Goal: Task Accomplishment & Management: Complete application form

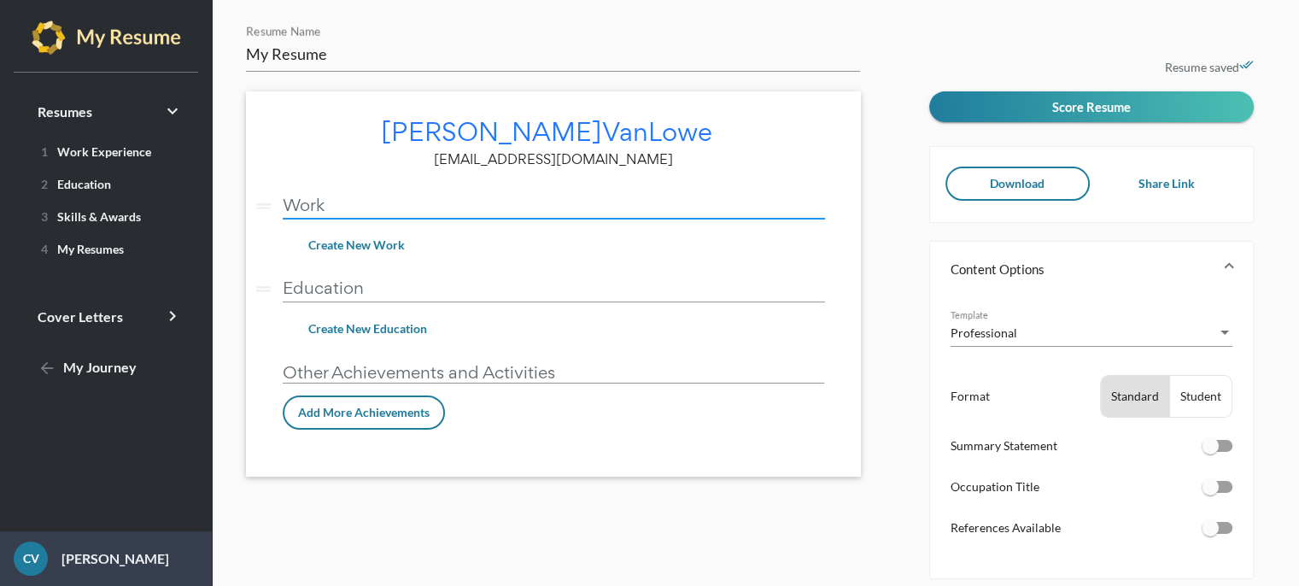
click at [539, 206] on input "Work" at bounding box center [554, 205] width 542 height 18
type input "W"
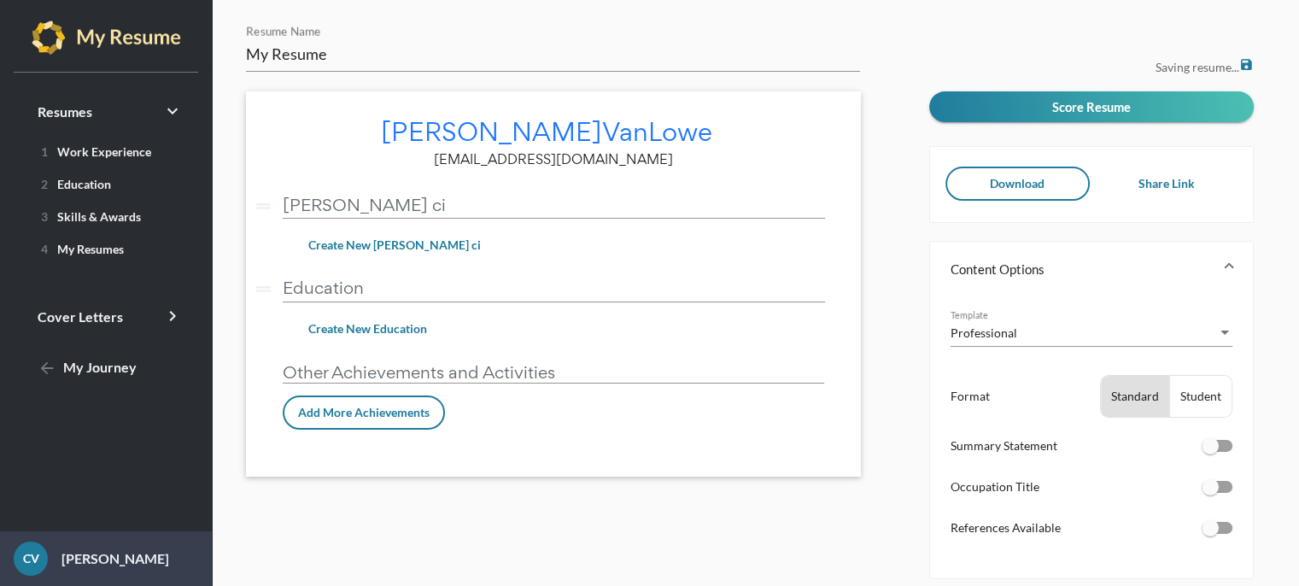
click at [829, 237] on div "[PERSON_NAME] edit [EMAIL_ADDRESS][DOMAIN_NAME] drag_handle [PERSON_NAME] ci ve…" at bounding box center [553, 283] width 615 height 385
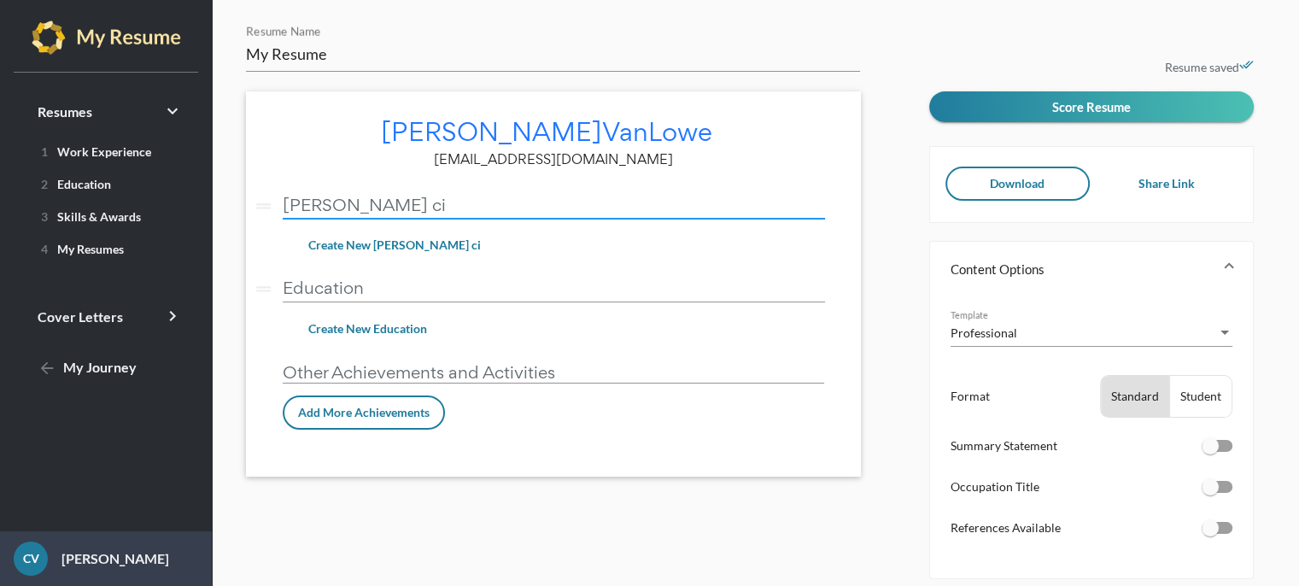
click at [624, 207] on input "[PERSON_NAME] ci" at bounding box center [554, 205] width 542 height 18
type input "[PERSON_NAME][GEOGRAPHIC_DATA]"
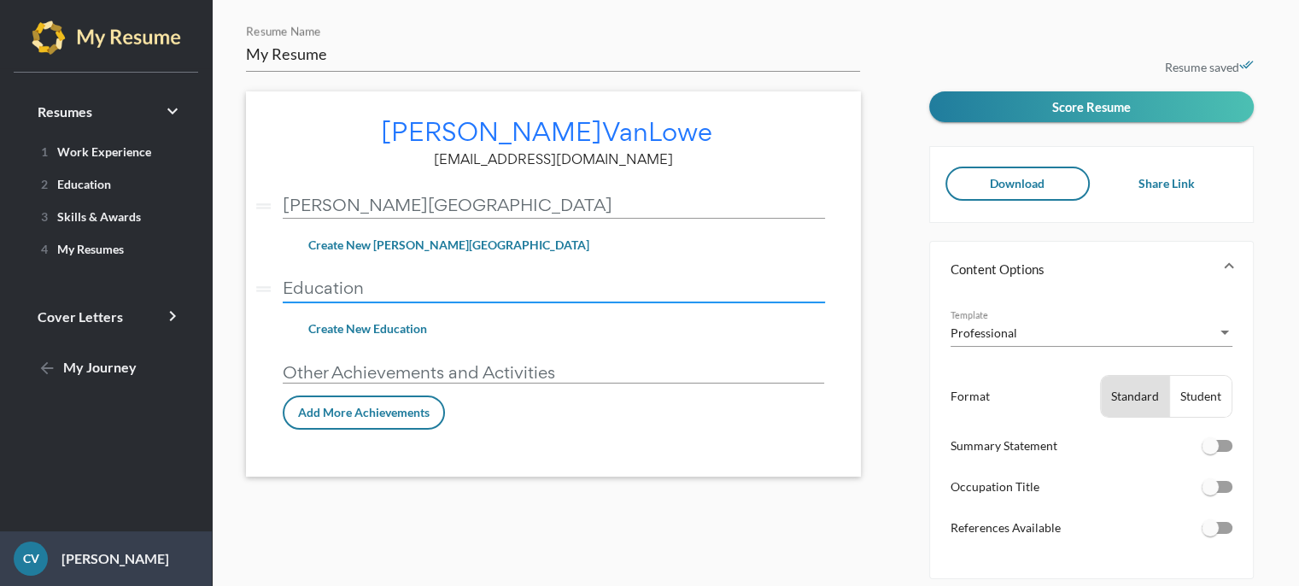
click at [455, 290] on input "Education" at bounding box center [554, 287] width 542 height 18
type input "E"
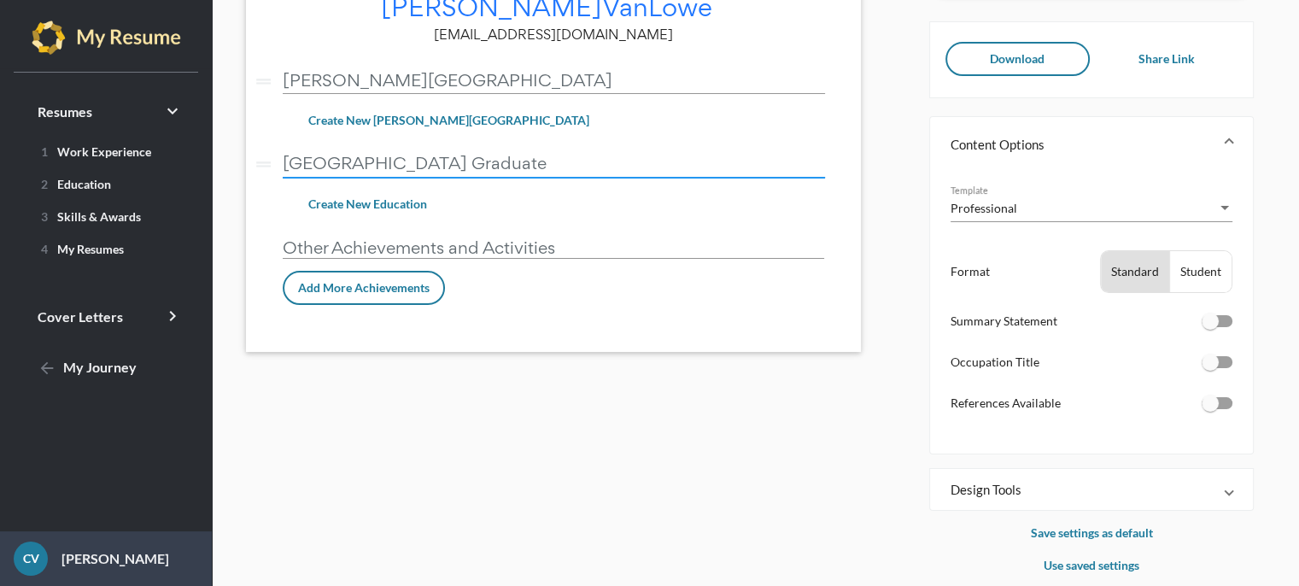
scroll to position [147, 0]
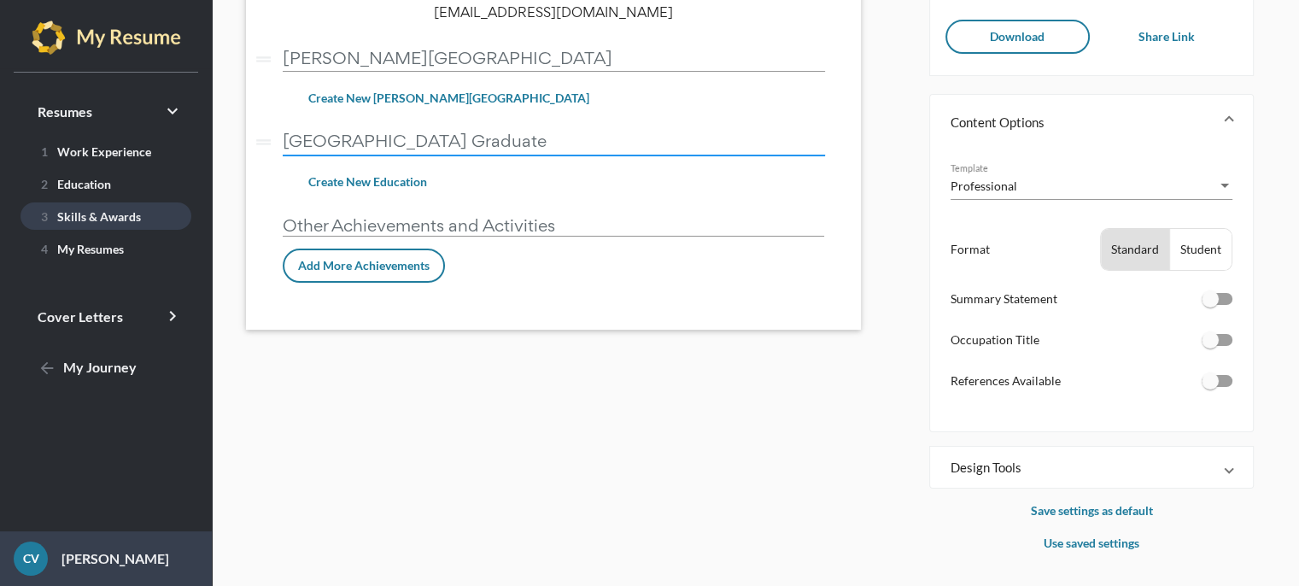
type input "[GEOGRAPHIC_DATA] Graduate"
click at [138, 210] on link "3 Skills & Awards" at bounding box center [105, 215] width 171 height 27
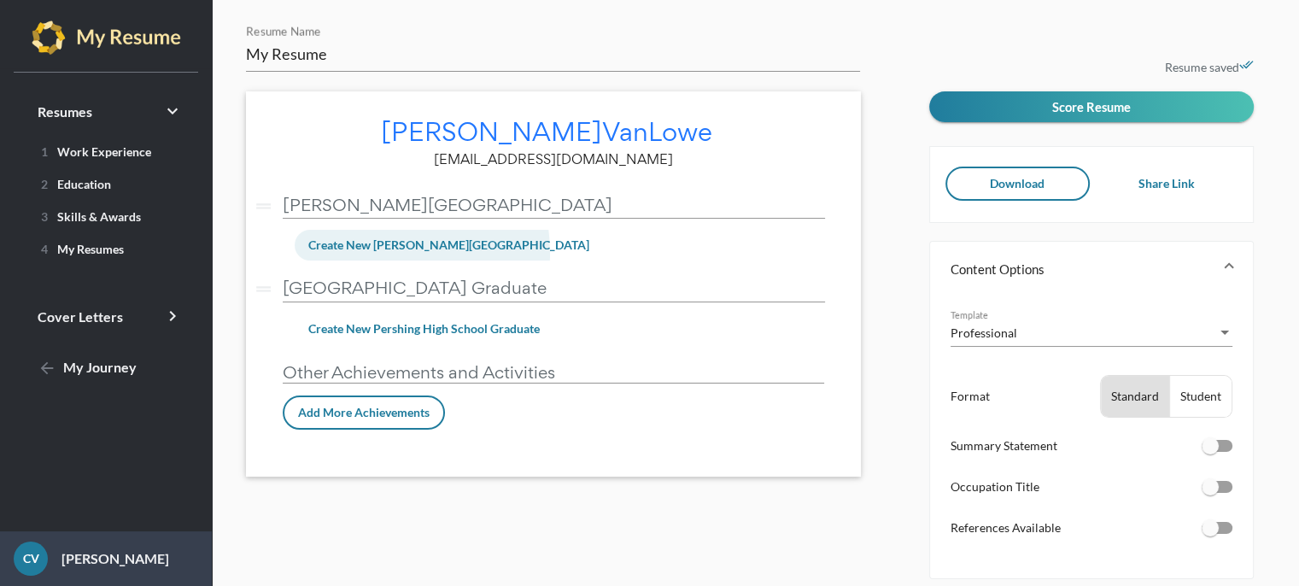
click at [362, 254] on button "Create New Coleman A Young City Airport" at bounding box center [449, 245] width 308 height 31
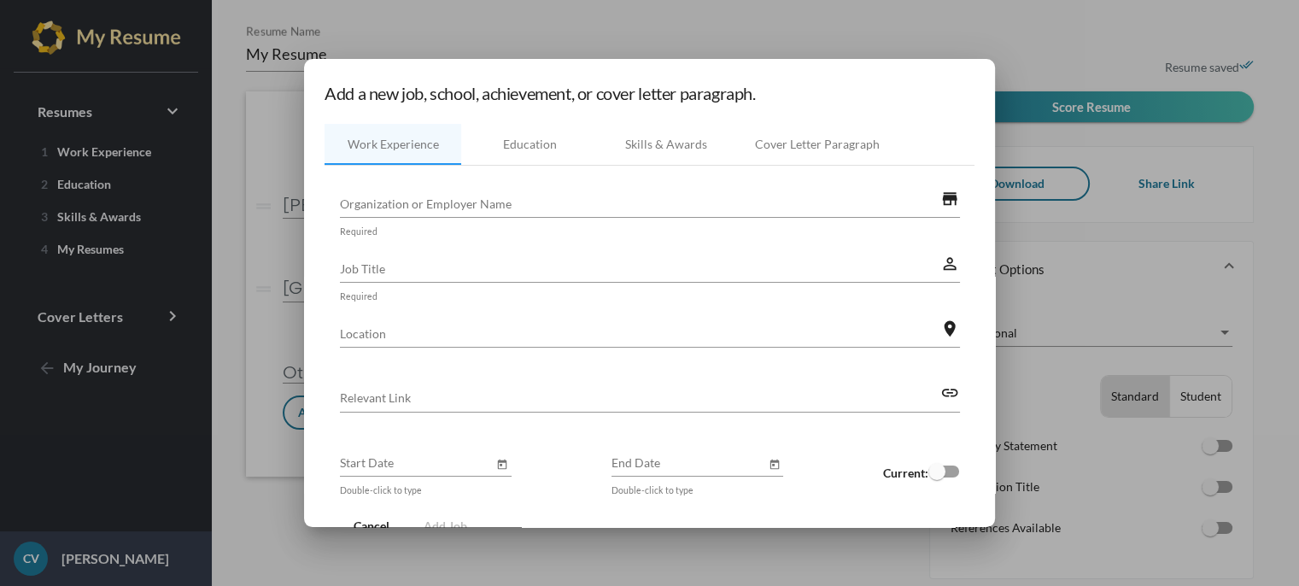
click at [409, 196] on input "Organization or Employer Name" at bounding box center [640, 204] width 600 height 18
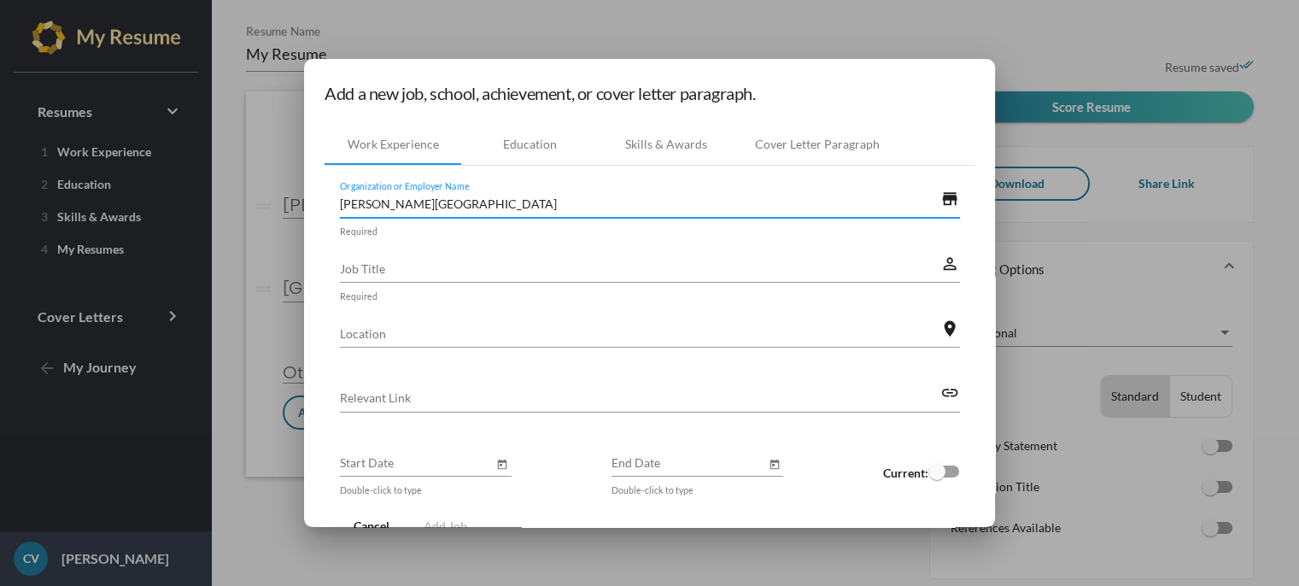
type input "[PERSON_NAME][GEOGRAPHIC_DATA]"
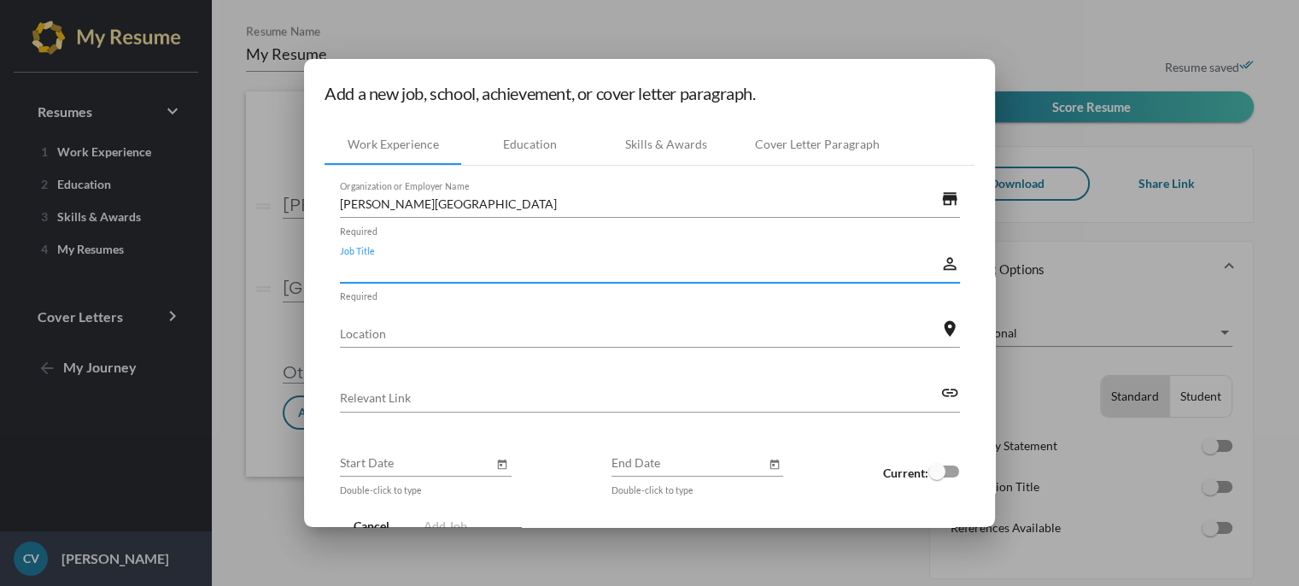
click at [403, 269] on input "Job Title" at bounding box center [640, 269] width 600 height 18
type input "Summer Youth Worker"
click at [434, 333] on input "Location" at bounding box center [640, 334] width 600 height 18
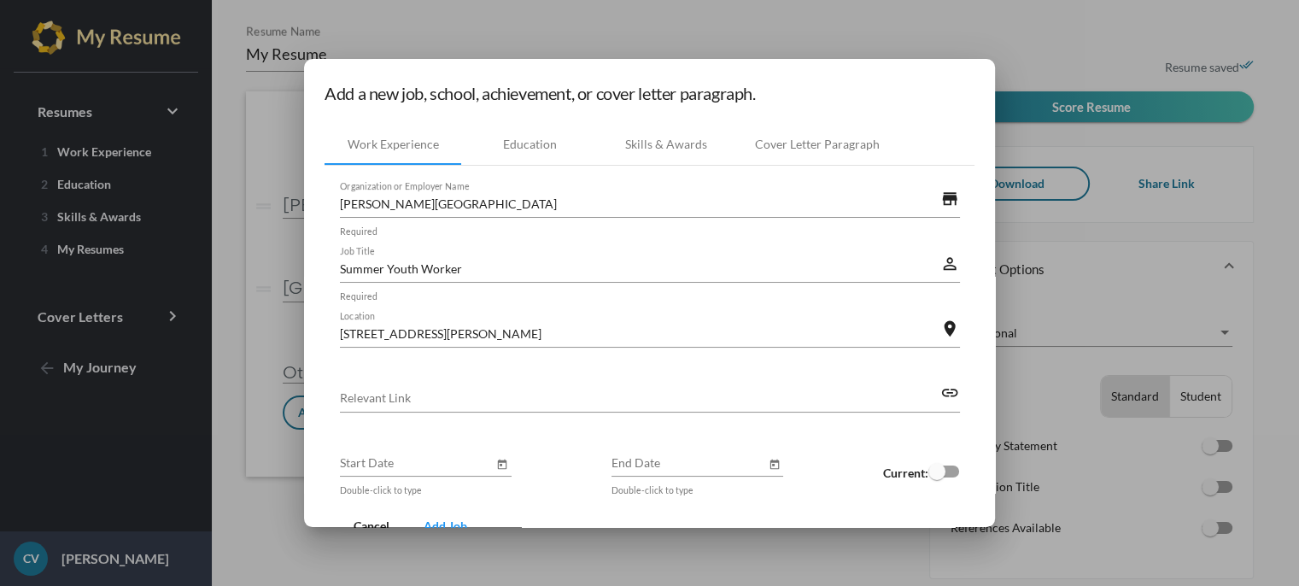
click at [508, 323] on div "11499 Conner st Location" at bounding box center [640, 329] width 600 height 38
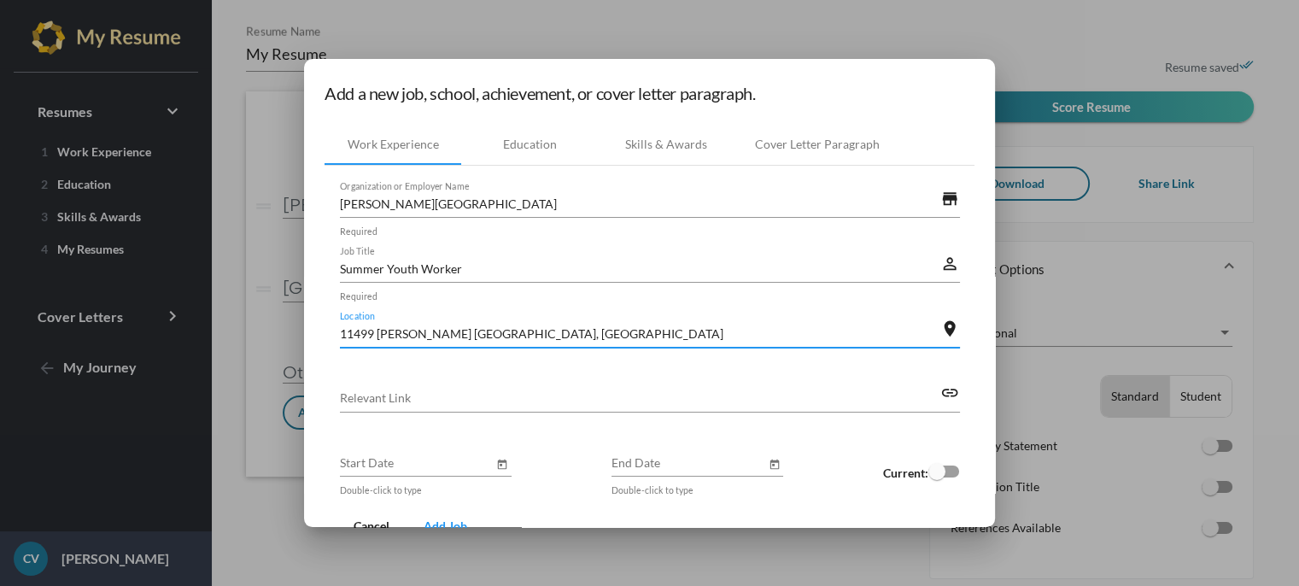
type input "11499 [PERSON_NAME] [GEOGRAPHIC_DATA], [GEOGRAPHIC_DATA]"
click at [419, 460] on input "Start Date" at bounding box center [417, 463] width 154 height 18
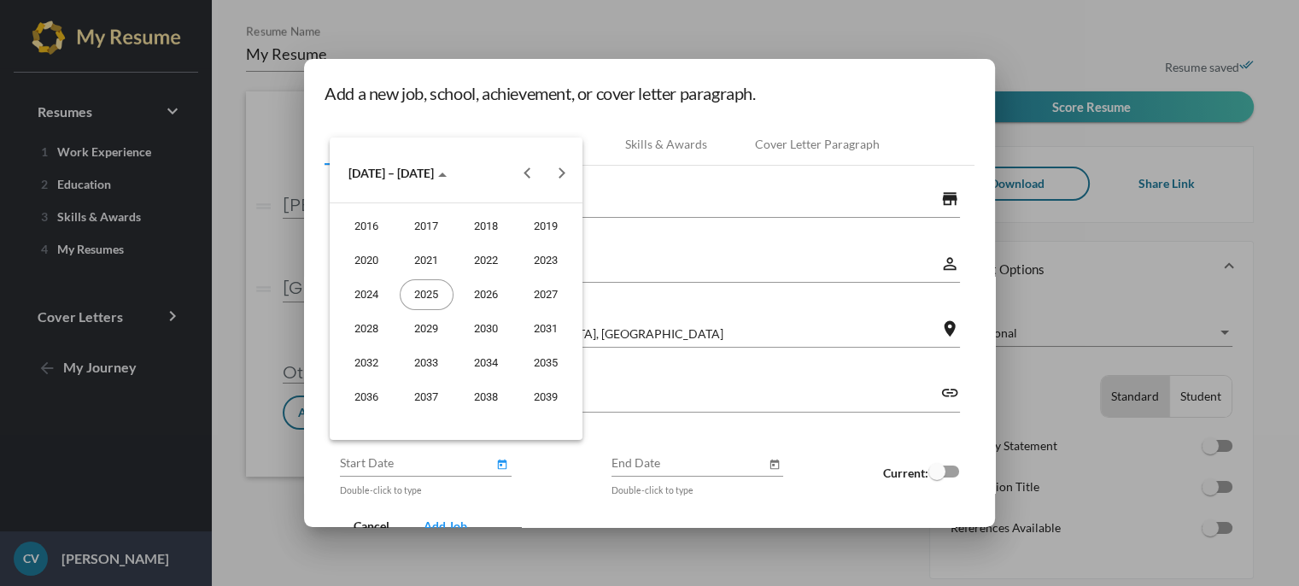
click at [419, 460] on div at bounding box center [649, 293] width 1299 height 586
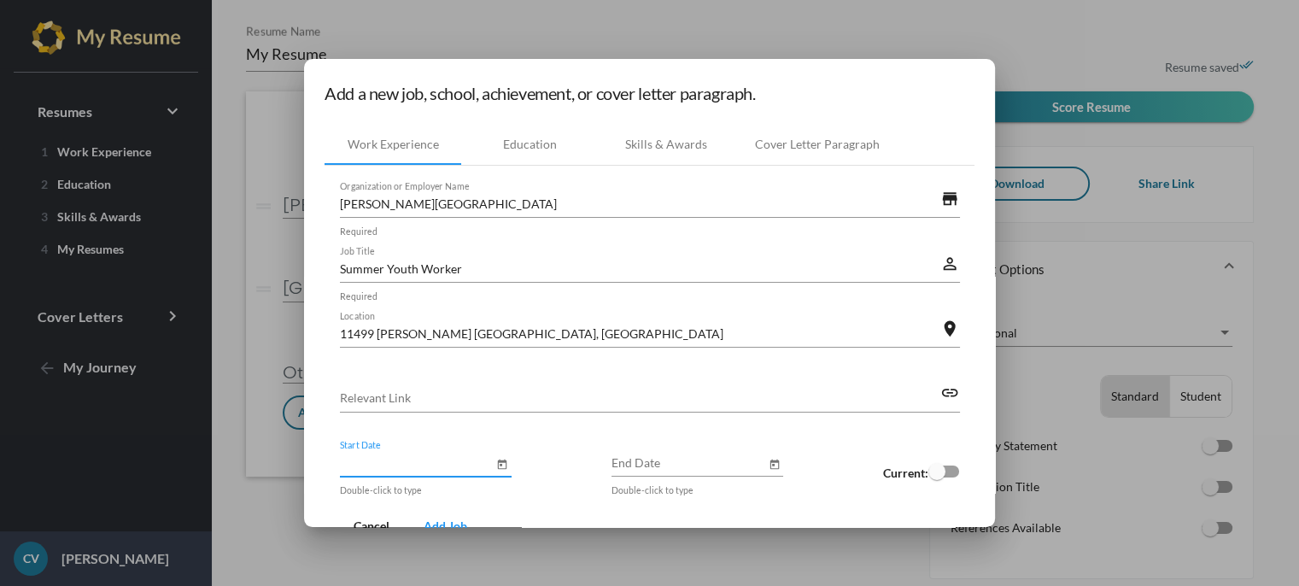
click at [419, 460] on input "Start Date" at bounding box center [417, 463] width 154 height 18
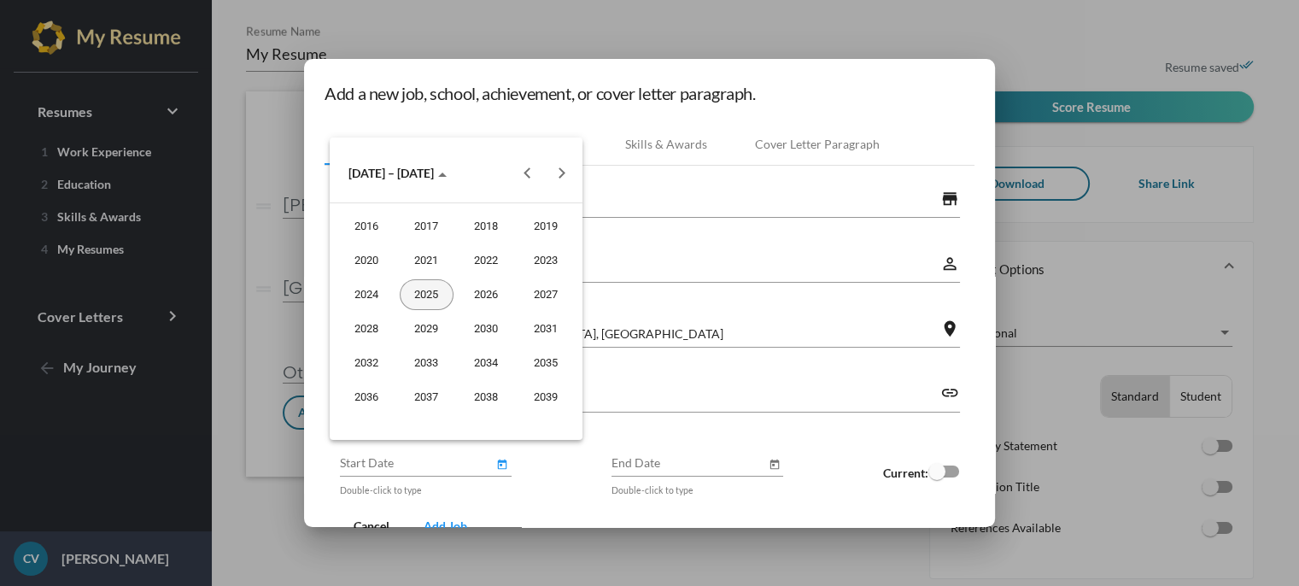
drag, startPoint x: 432, startPoint y: 301, endPoint x: 419, endPoint y: 303, distance: 13.9
click at [419, 303] on div "2025" at bounding box center [427, 294] width 54 height 31
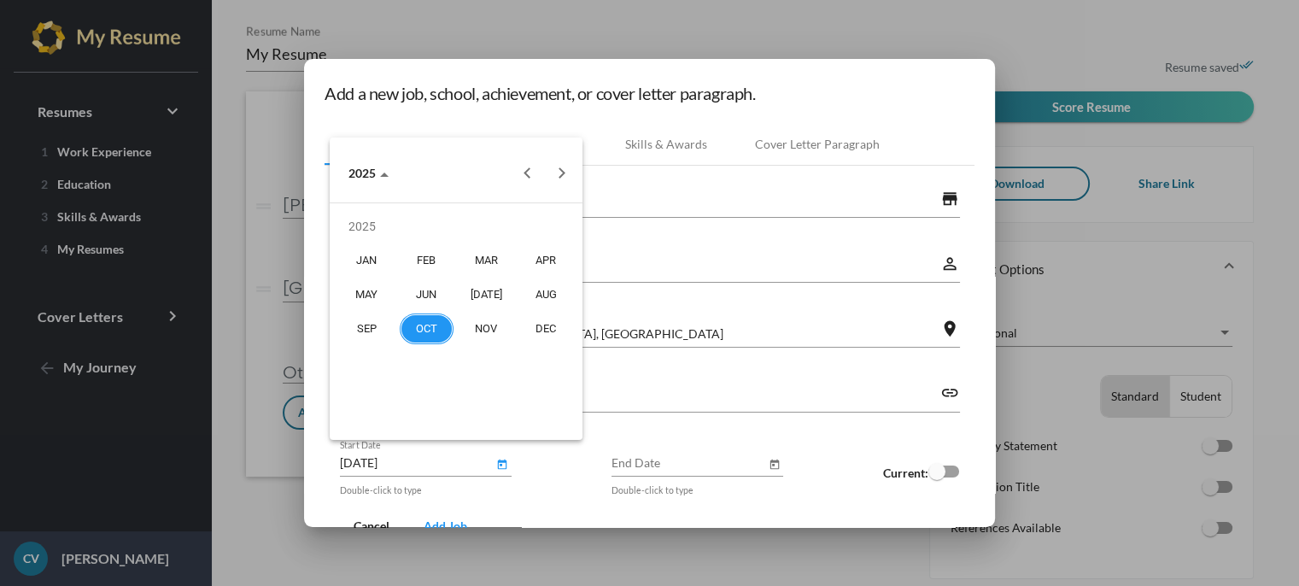
click at [419, 303] on div "JUN" at bounding box center [427, 294] width 54 height 31
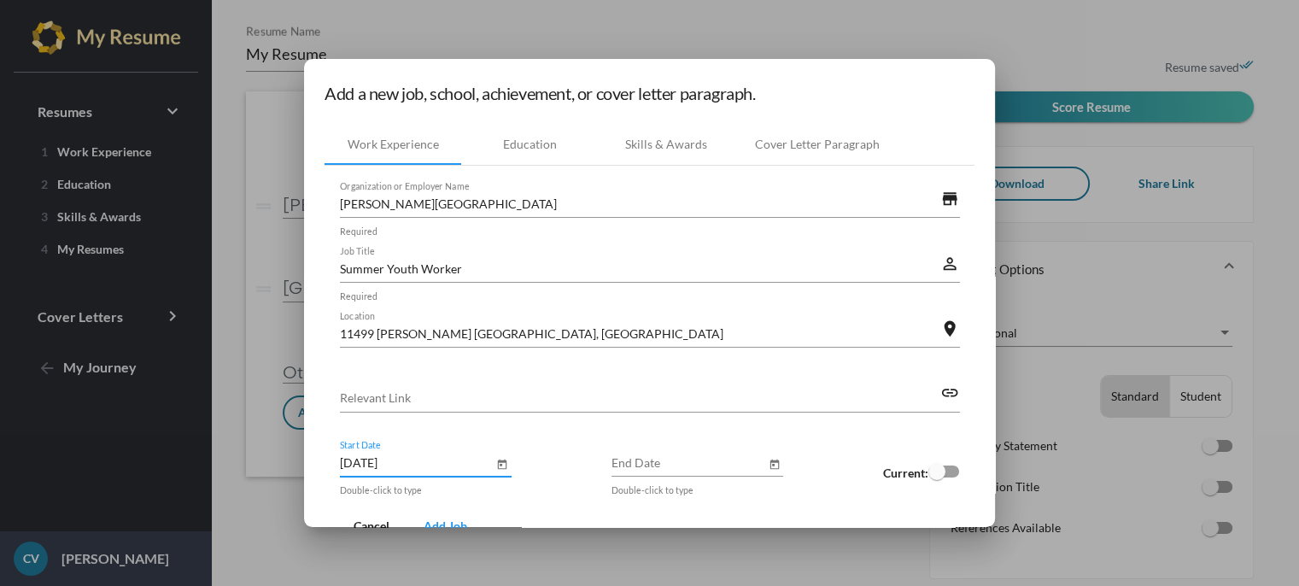
click at [351, 464] on input "June 2025" at bounding box center [417, 463] width 154 height 18
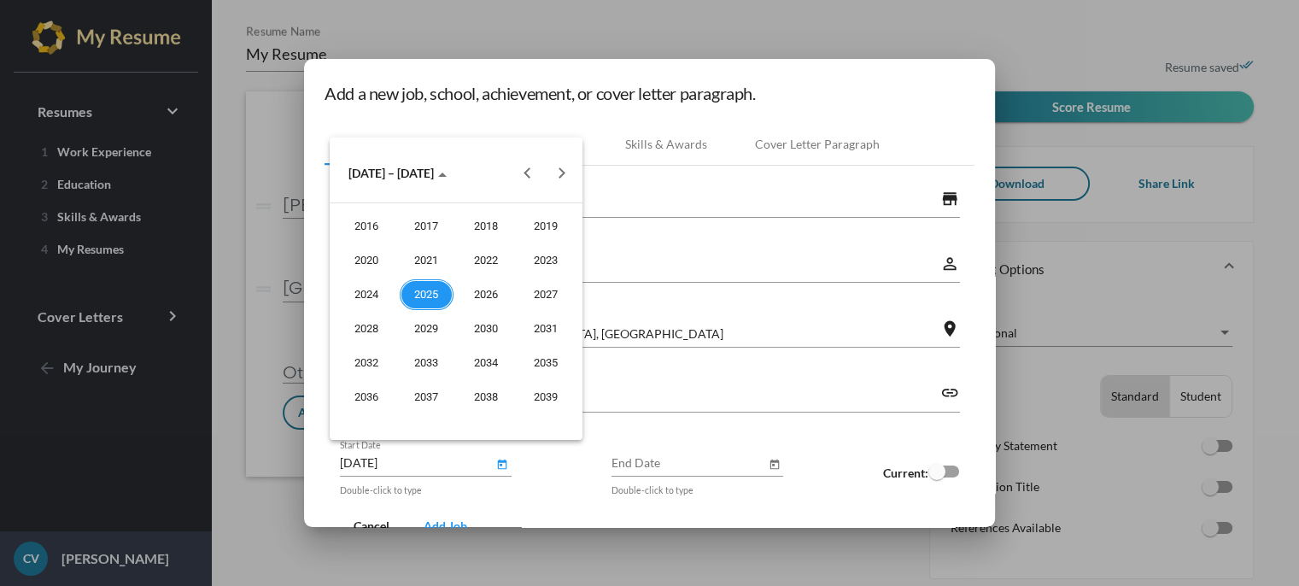
click at [440, 295] on div "2025" at bounding box center [427, 294] width 54 height 31
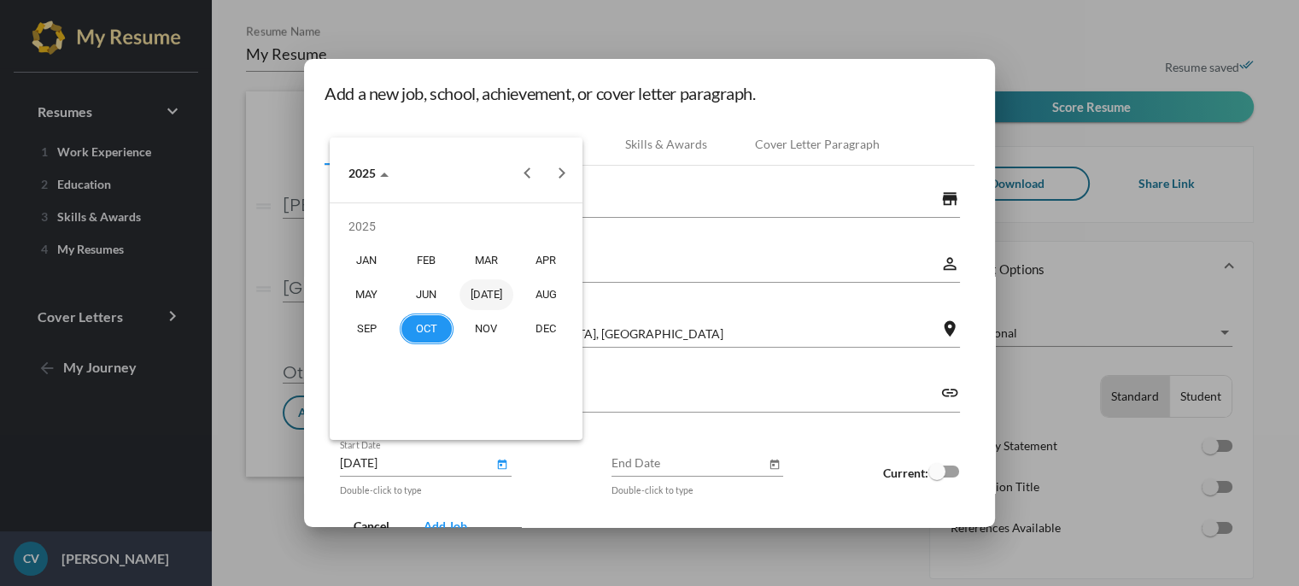
click at [490, 298] on div "JUL" at bounding box center [487, 294] width 54 height 31
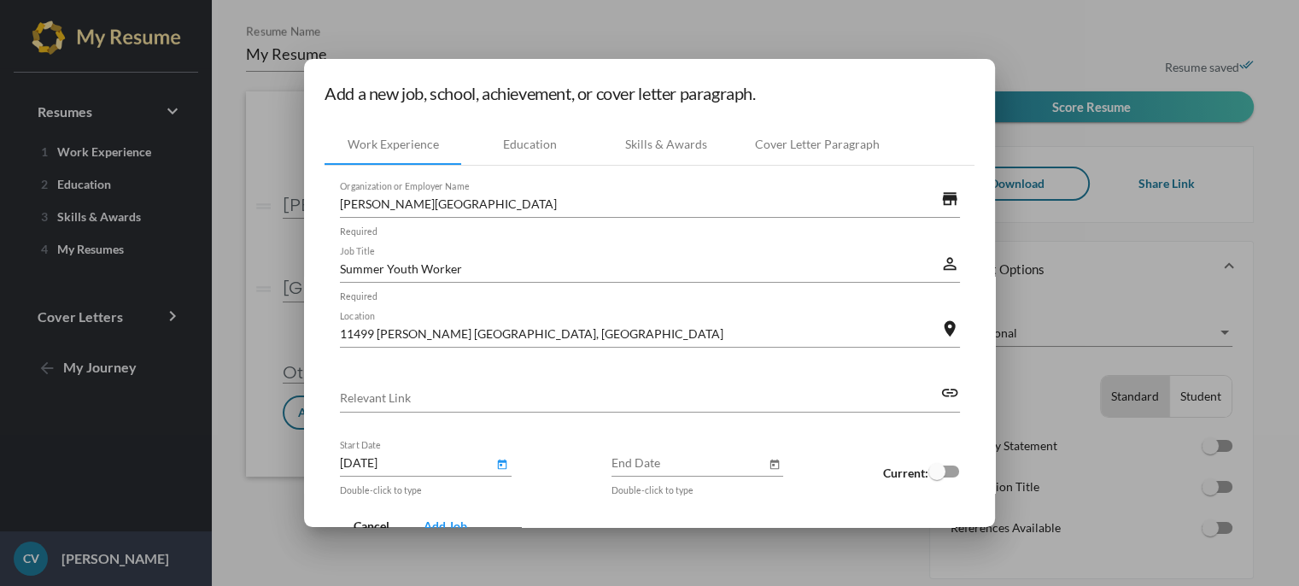
type input "July 2025"
click at [639, 459] on input "End Date" at bounding box center [689, 463] width 154 height 18
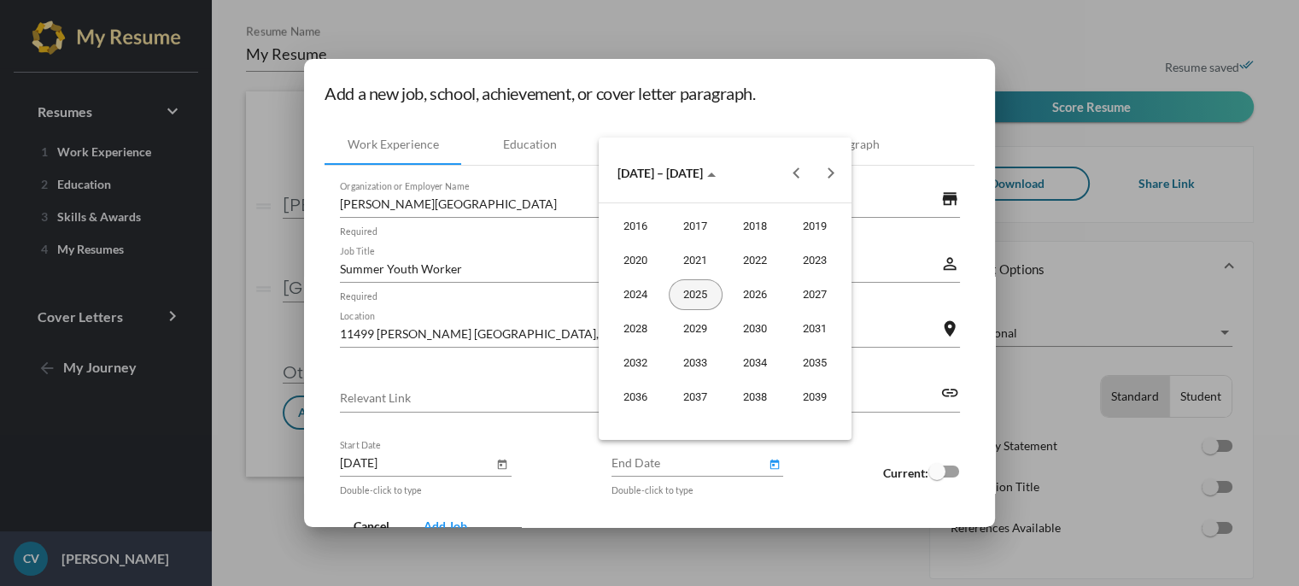
click at [682, 300] on div "2025" at bounding box center [696, 294] width 54 height 31
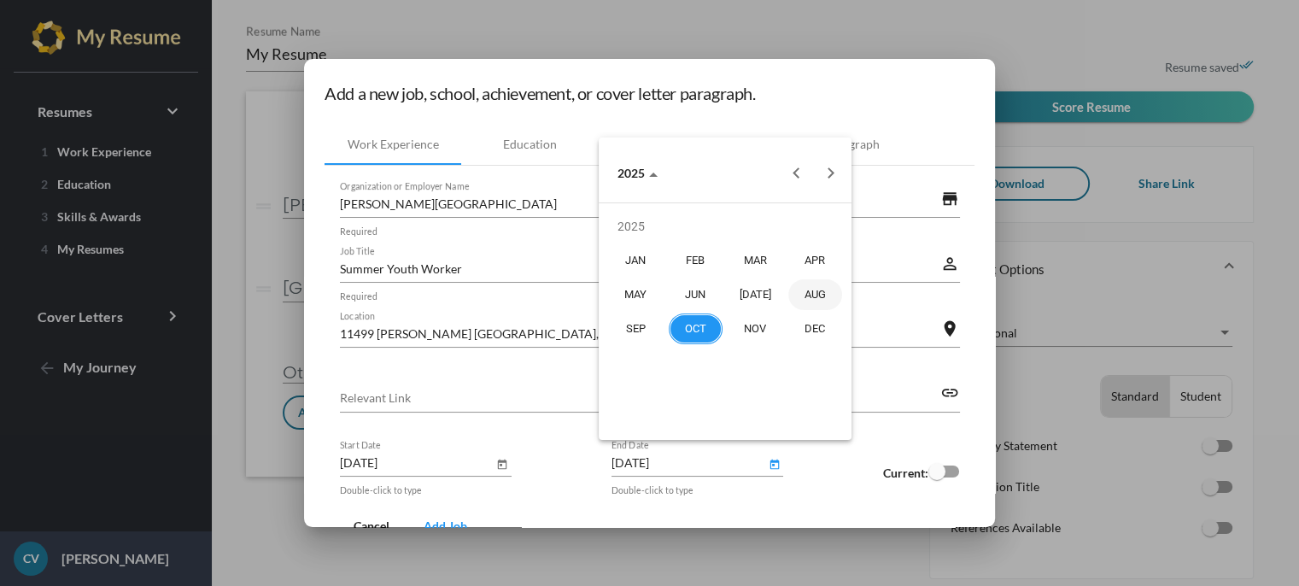
click at [813, 290] on div "AUG" at bounding box center [815, 294] width 54 height 31
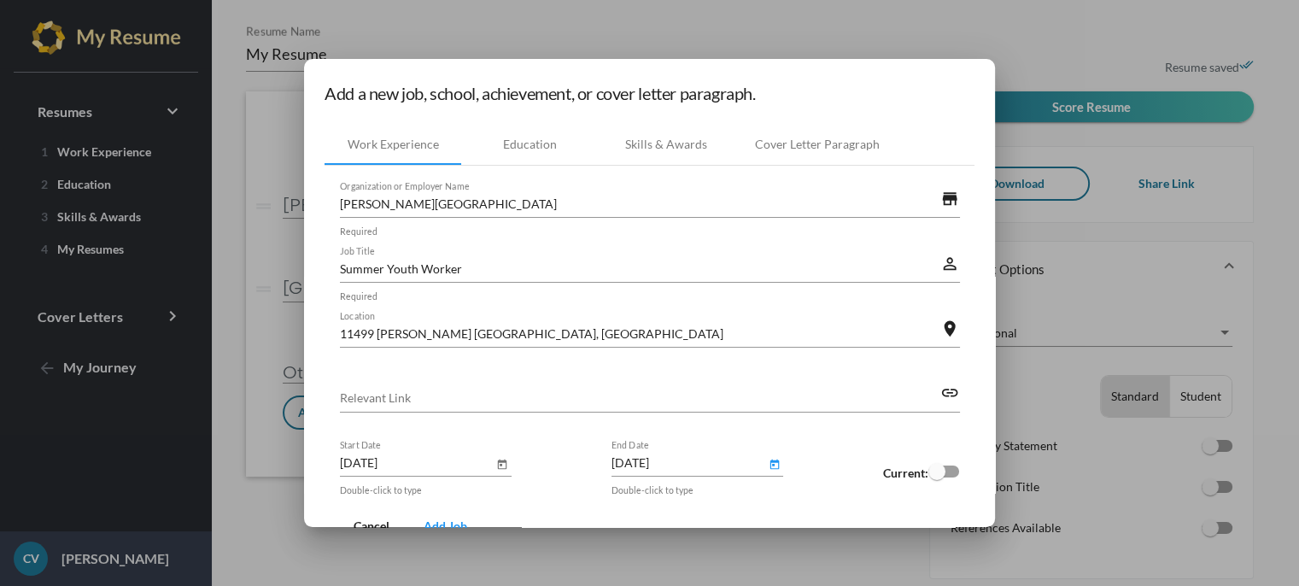
type input "August 2025"
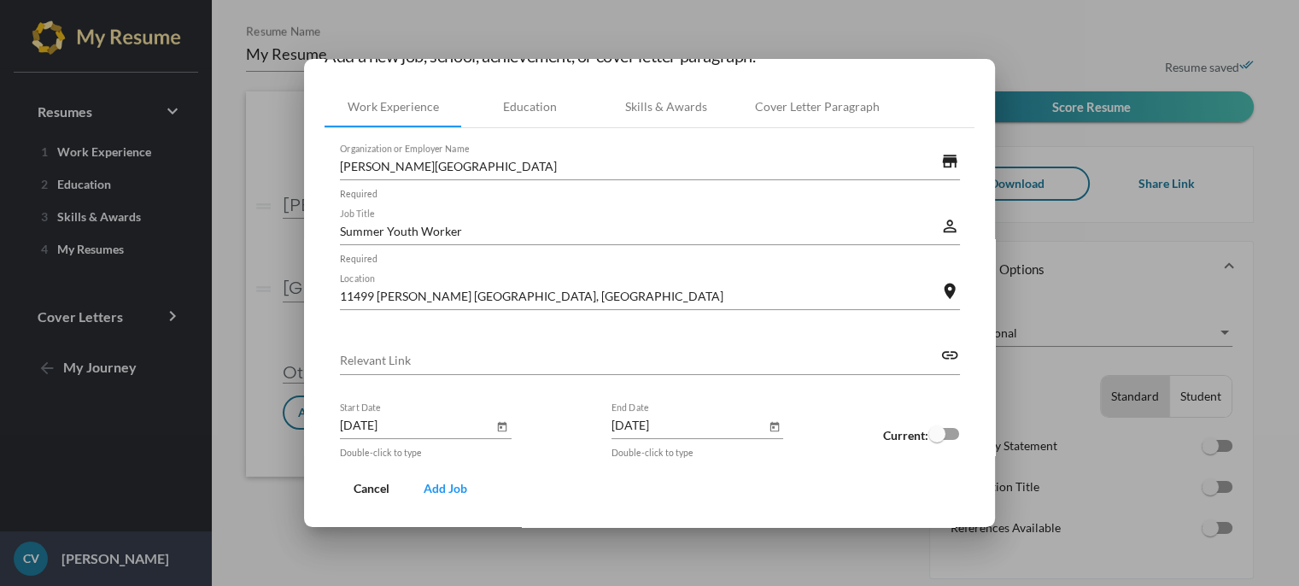
scroll to position [55, 0]
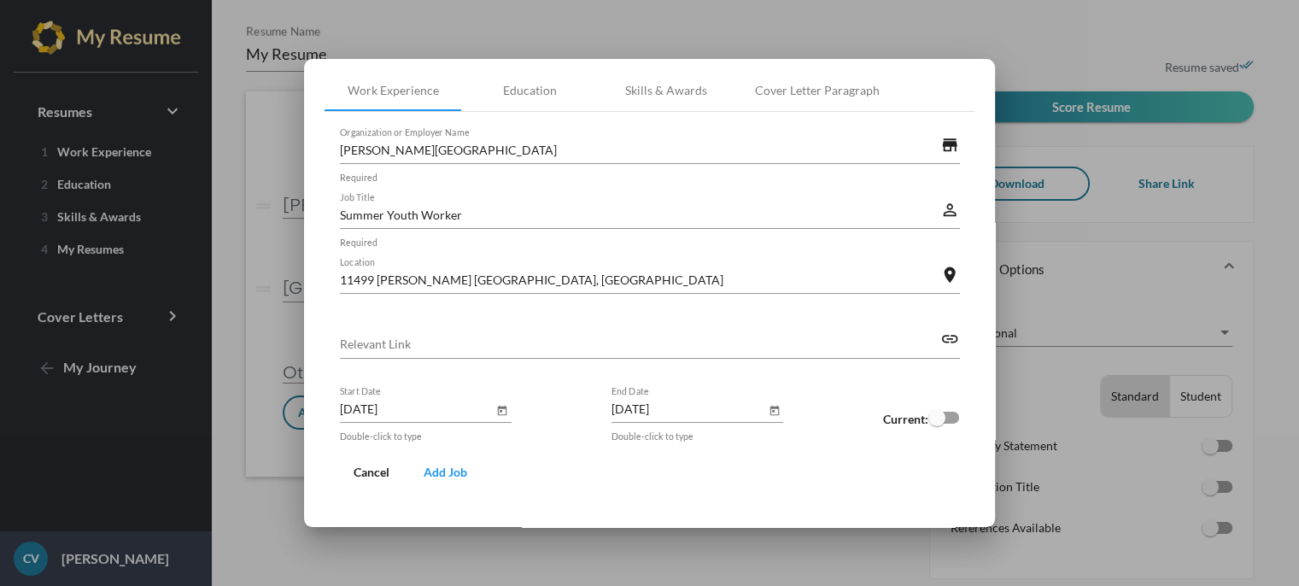
click at [460, 469] on button "Add Job" at bounding box center [445, 472] width 71 height 31
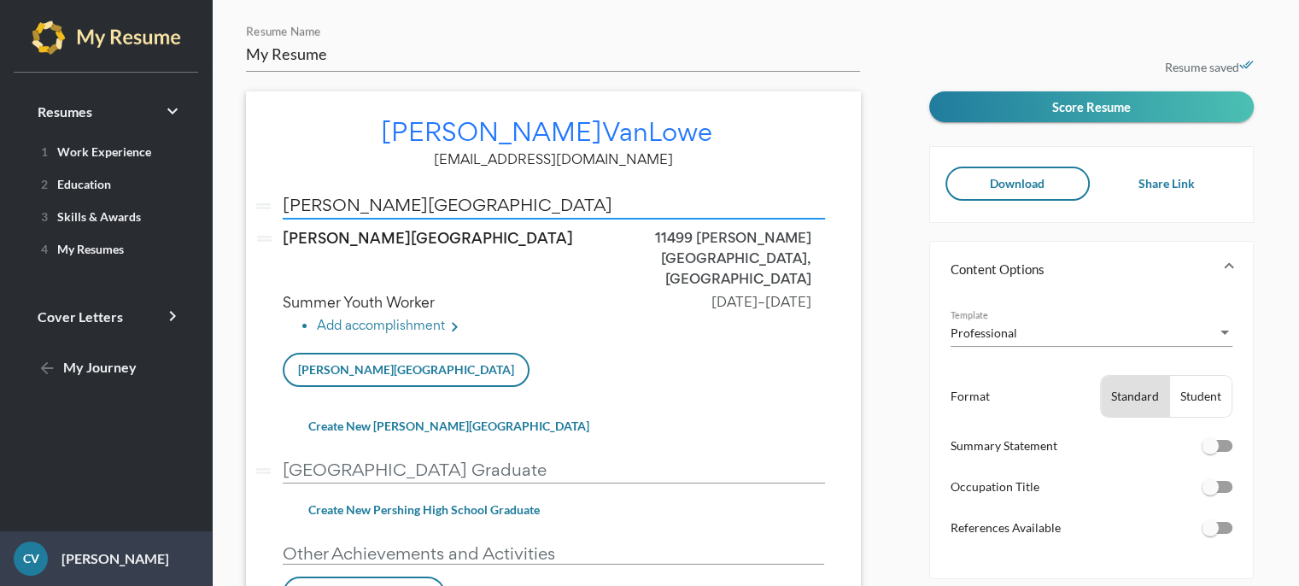
click at [328, 209] on input "[PERSON_NAME][GEOGRAPHIC_DATA]" at bounding box center [554, 205] width 542 height 18
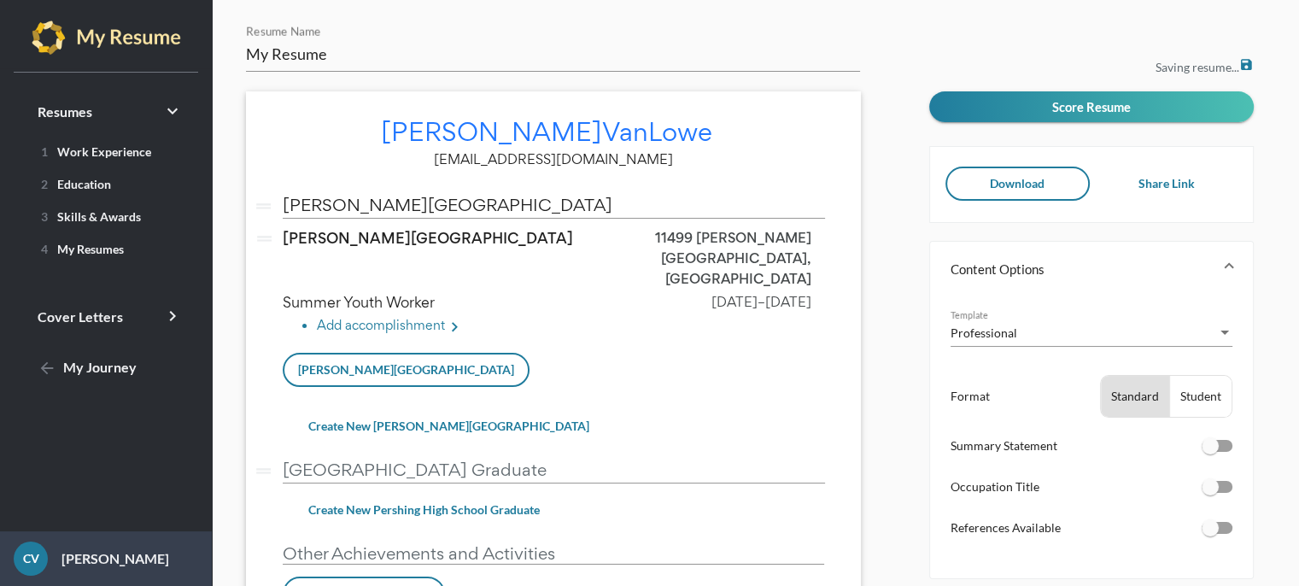
click at [281, 204] on div "Christopher VanLowe edit christophervanlowe277@gmail.com drag_handle Coleman A …" at bounding box center [553, 374] width 615 height 566
click at [284, 205] on input "[PERSON_NAME][GEOGRAPHIC_DATA]" at bounding box center [554, 205] width 542 height 18
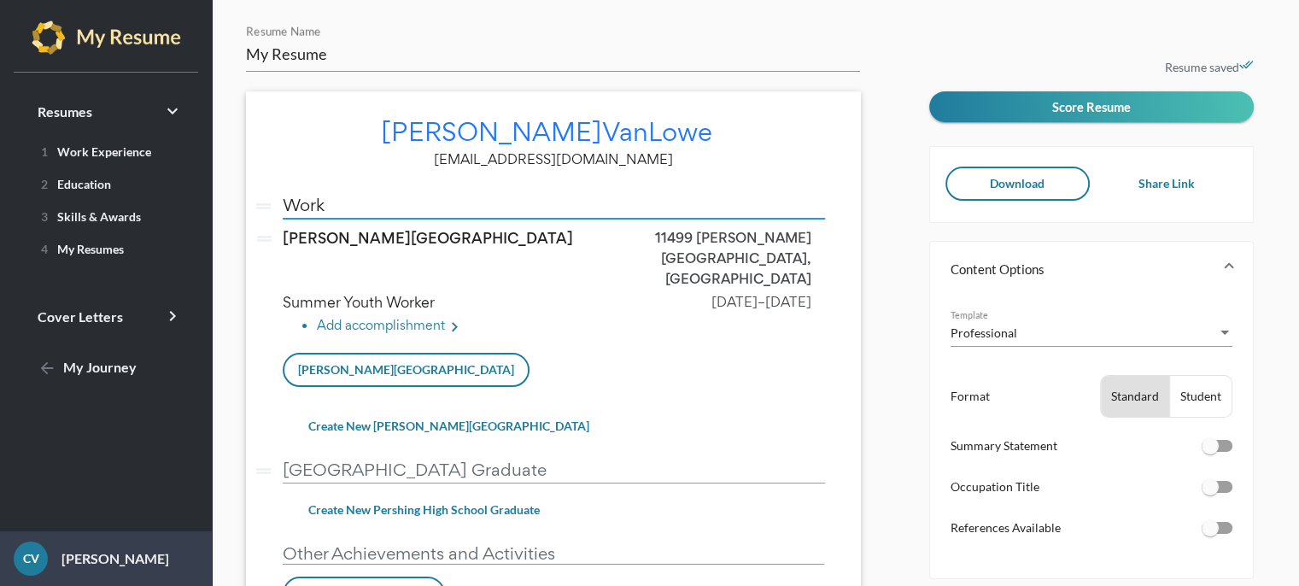
type input "Work"
click at [283, 460] on input "[GEOGRAPHIC_DATA] Graduate" at bounding box center [554, 469] width 542 height 18
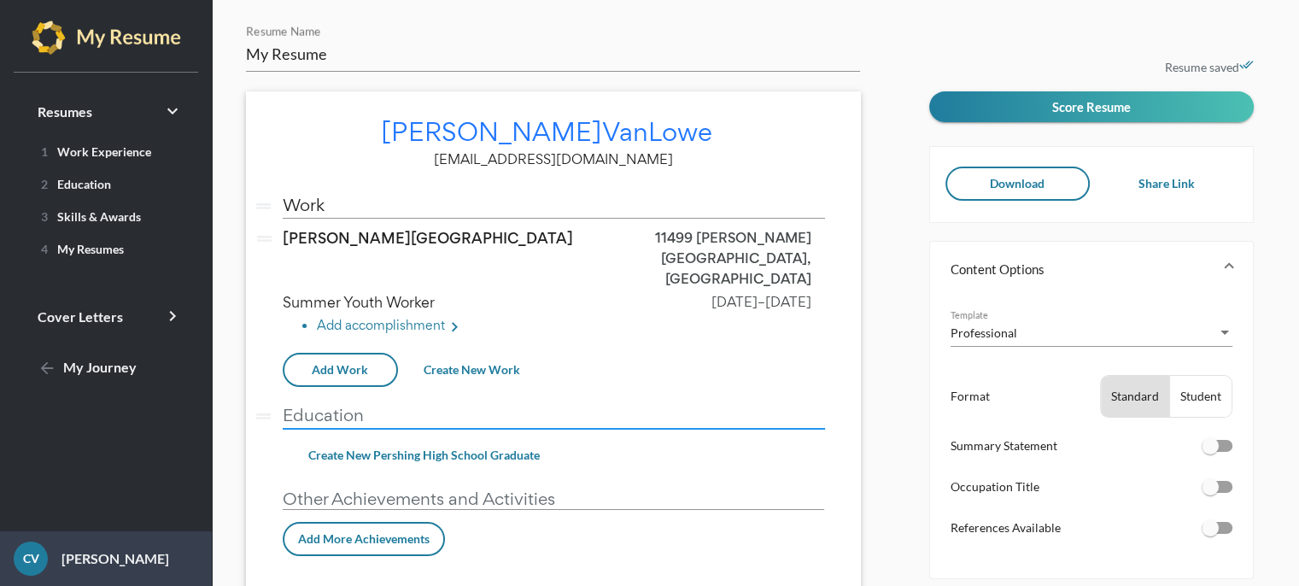
type input "Education"
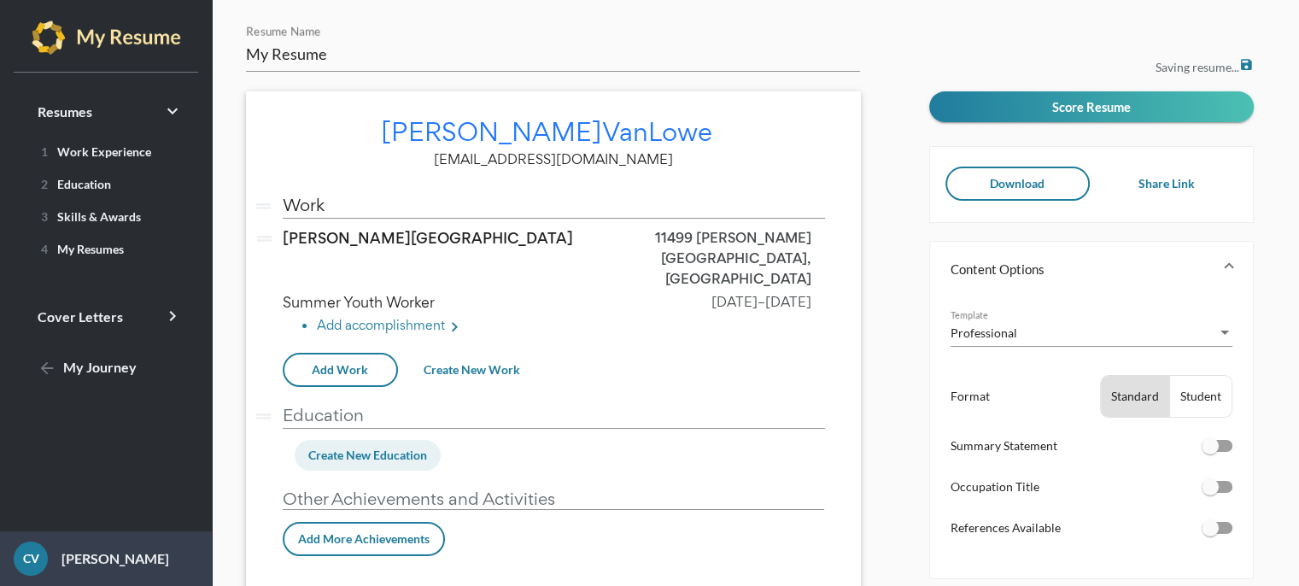
click at [382, 448] on span "Create New Education" at bounding box center [367, 455] width 119 height 15
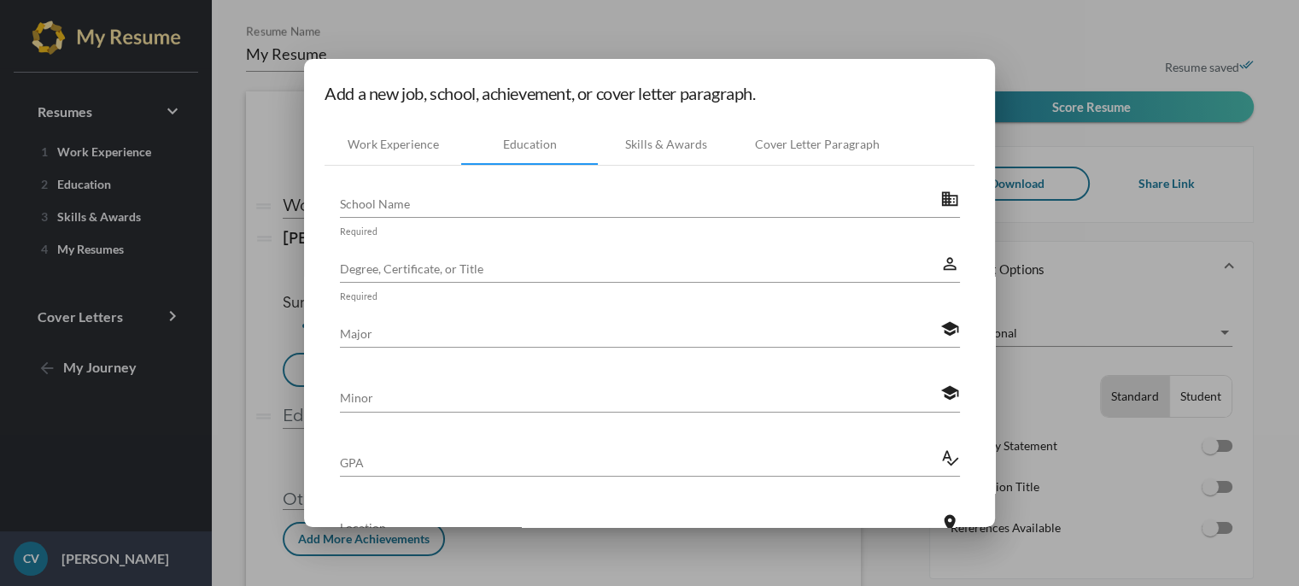
click at [536, 190] on div "School Name" at bounding box center [640, 199] width 600 height 38
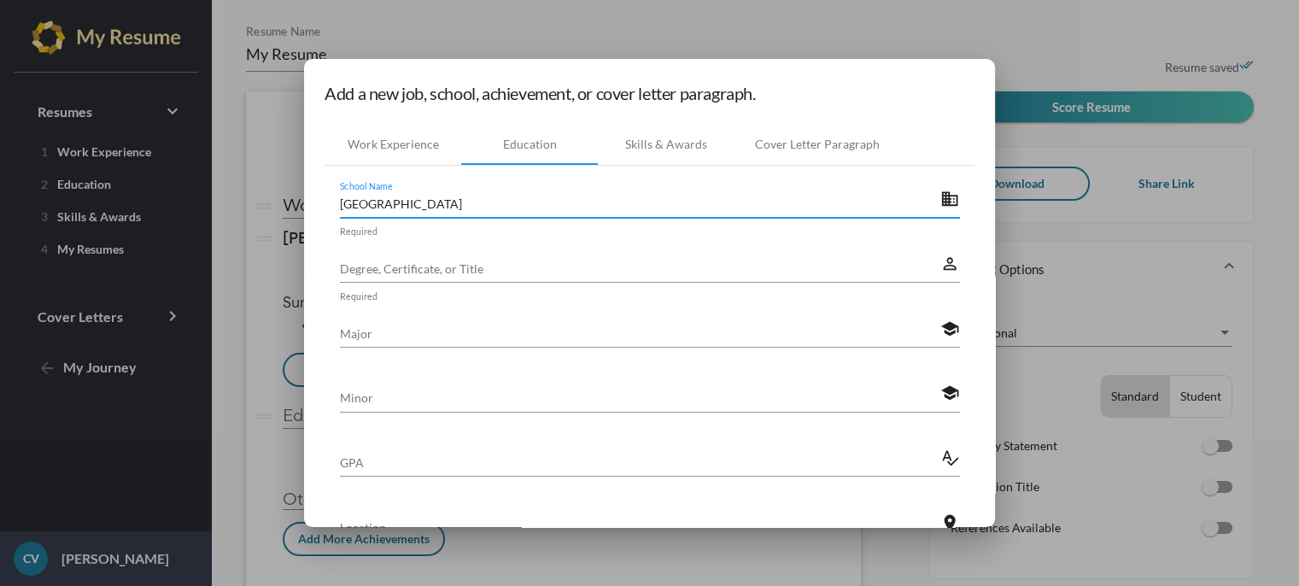
type input "[GEOGRAPHIC_DATA]"
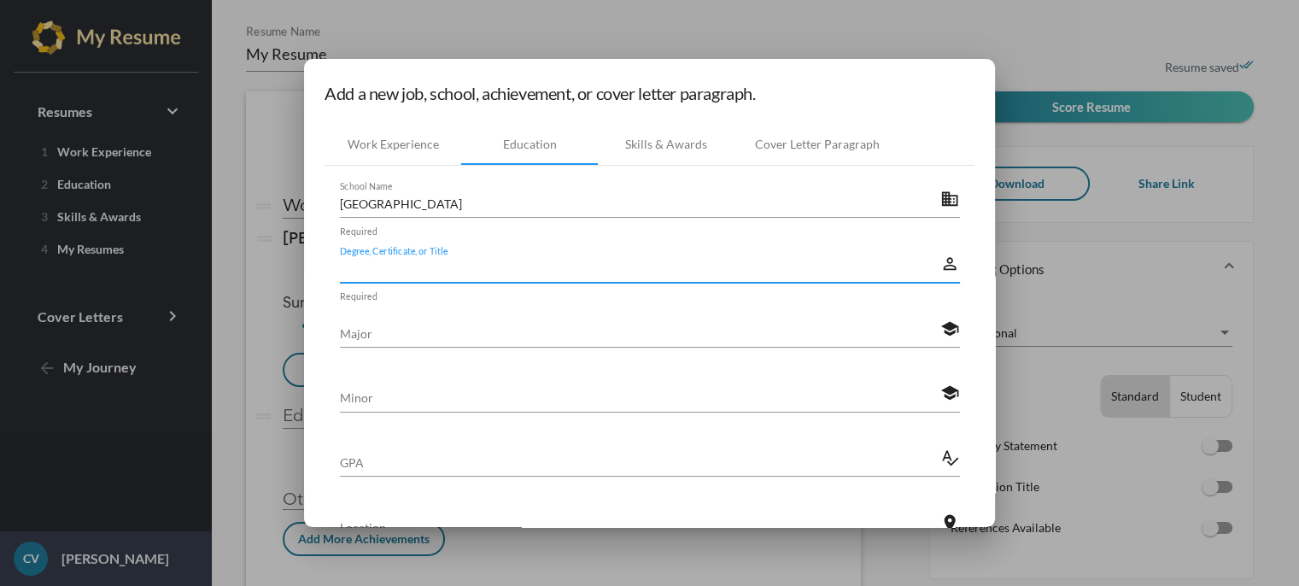
click at [499, 267] on input "Degree, Certificate, or Title" at bounding box center [640, 269] width 600 height 18
type input "High School Diploma"
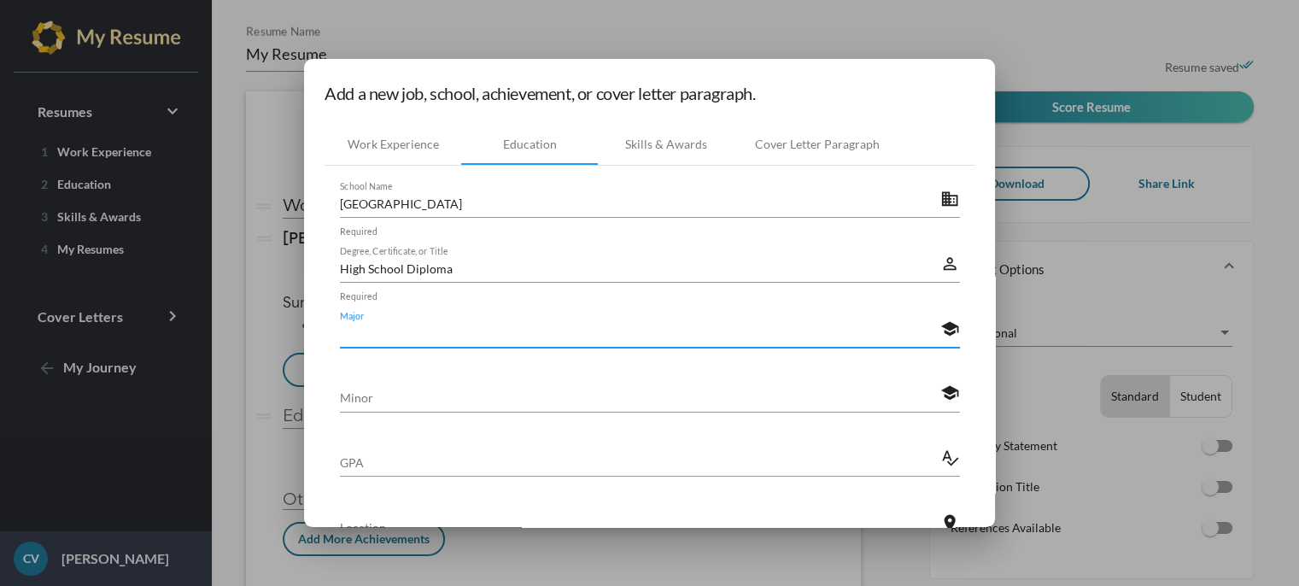
click at [506, 336] on input "Major" at bounding box center [640, 334] width 600 height 18
type input "General"
click at [653, 448] on div "GPA" at bounding box center [640, 458] width 600 height 38
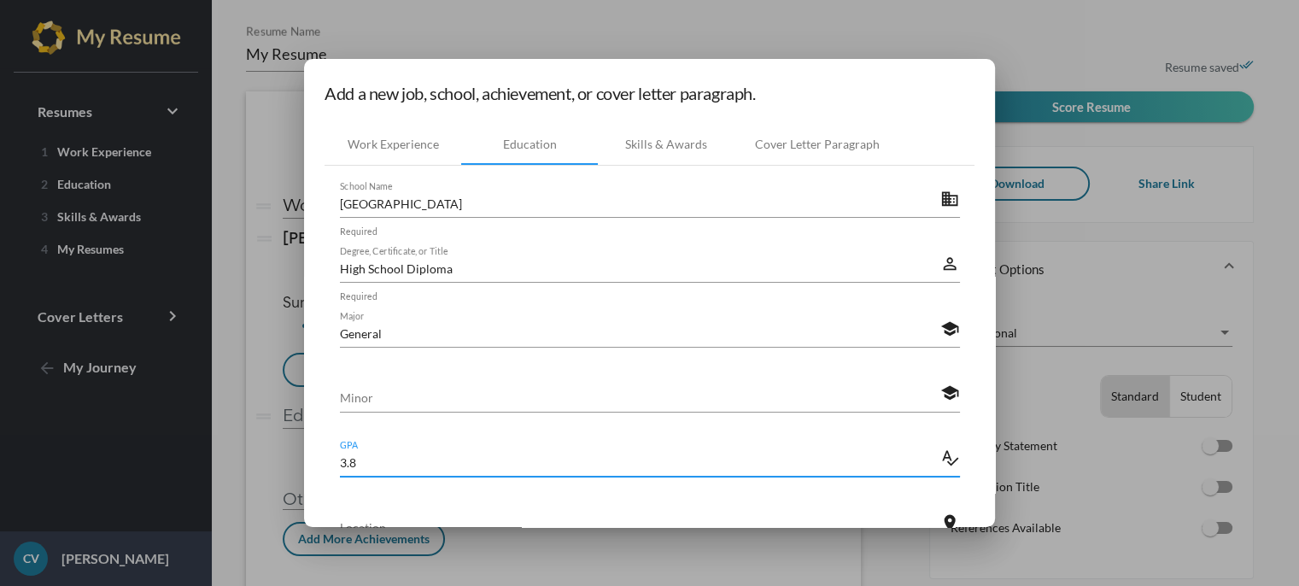
type input "3.8"
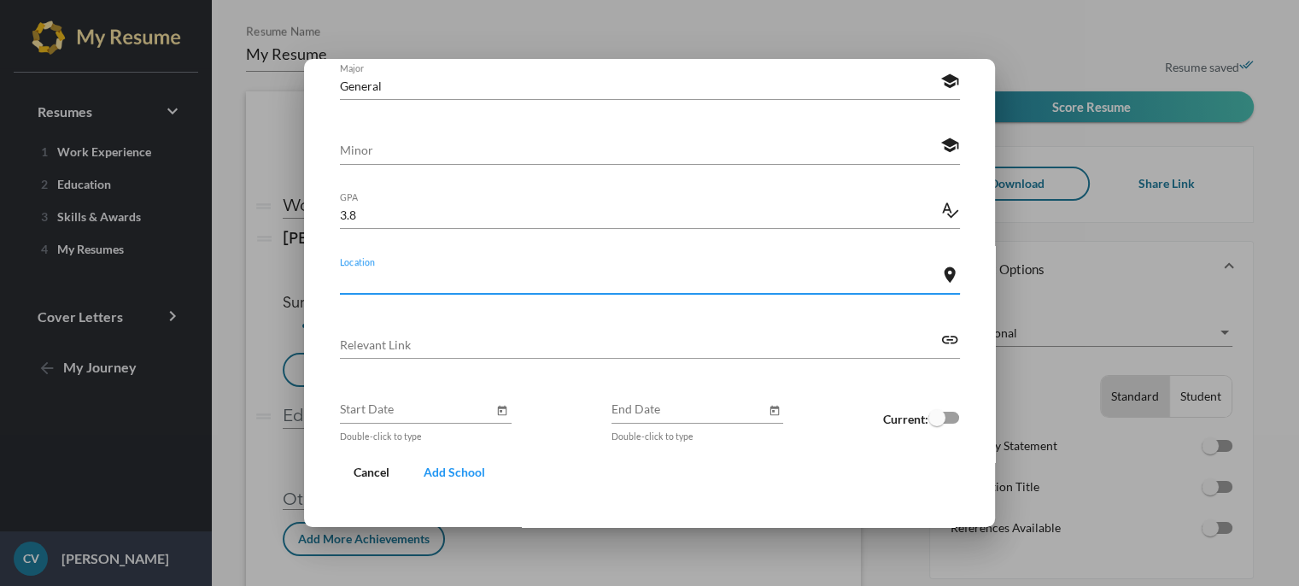
click at [717, 278] on input "Location" at bounding box center [640, 280] width 600 height 18
type input "18875 Ryan Road, Detroit, MI 48234"
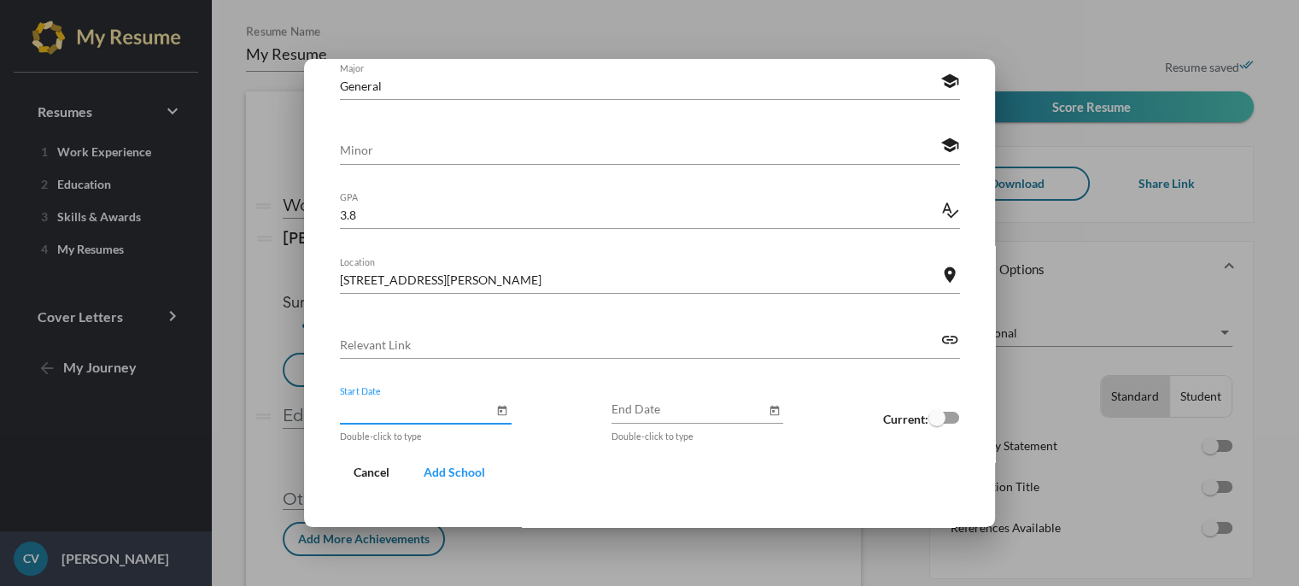
click at [457, 410] on input "Start Date" at bounding box center [417, 409] width 154 height 18
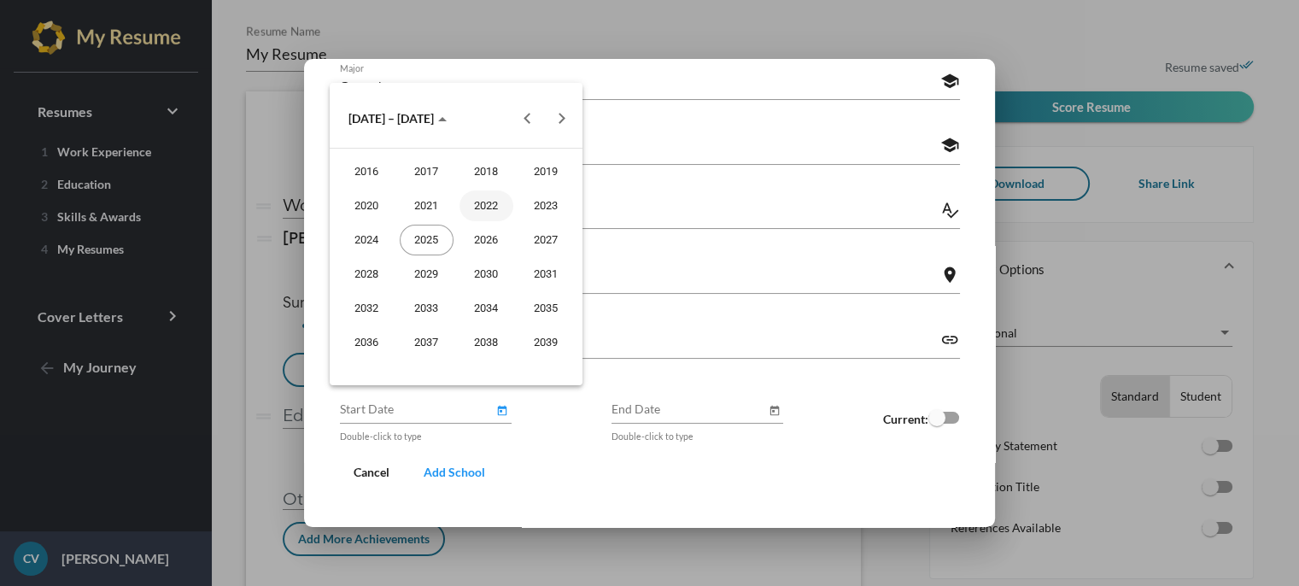
click at [493, 200] on div "2022" at bounding box center [487, 205] width 54 height 31
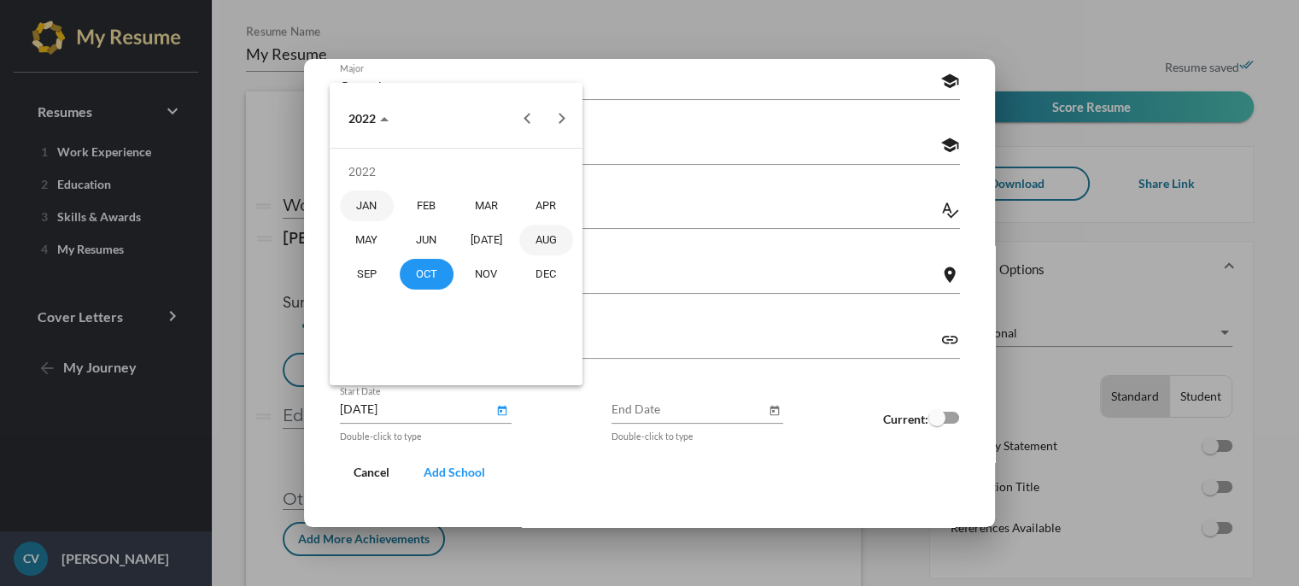
click at [543, 241] on div "AUG" at bounding box center [546, 240] width 54 height 31
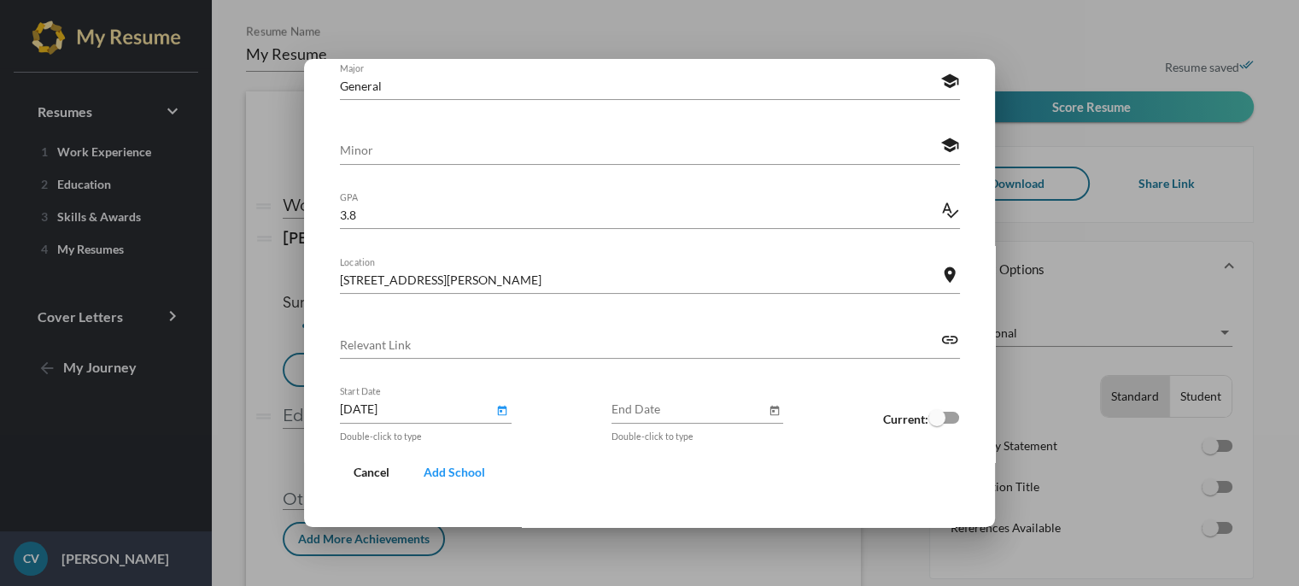
type input "August 2022"
click at [640, 401] on input "End Date" at bounding box center [689, 409] width 154 height 18
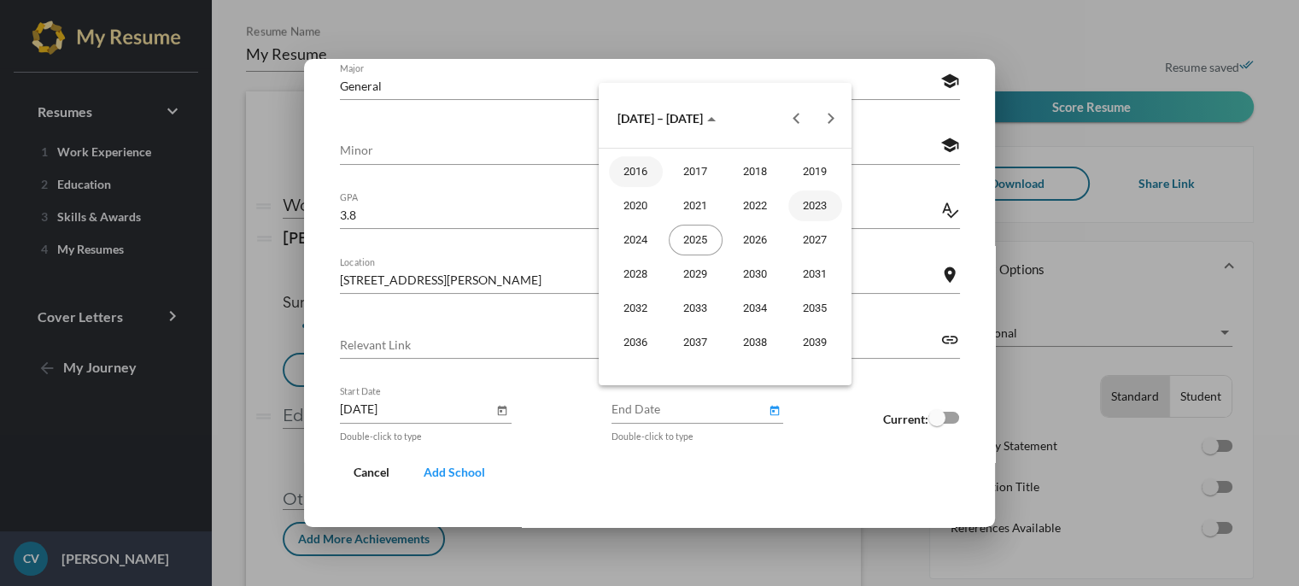
click at [816, 212] on div "2023" at bounding box center [815, 205] width 54 height 31
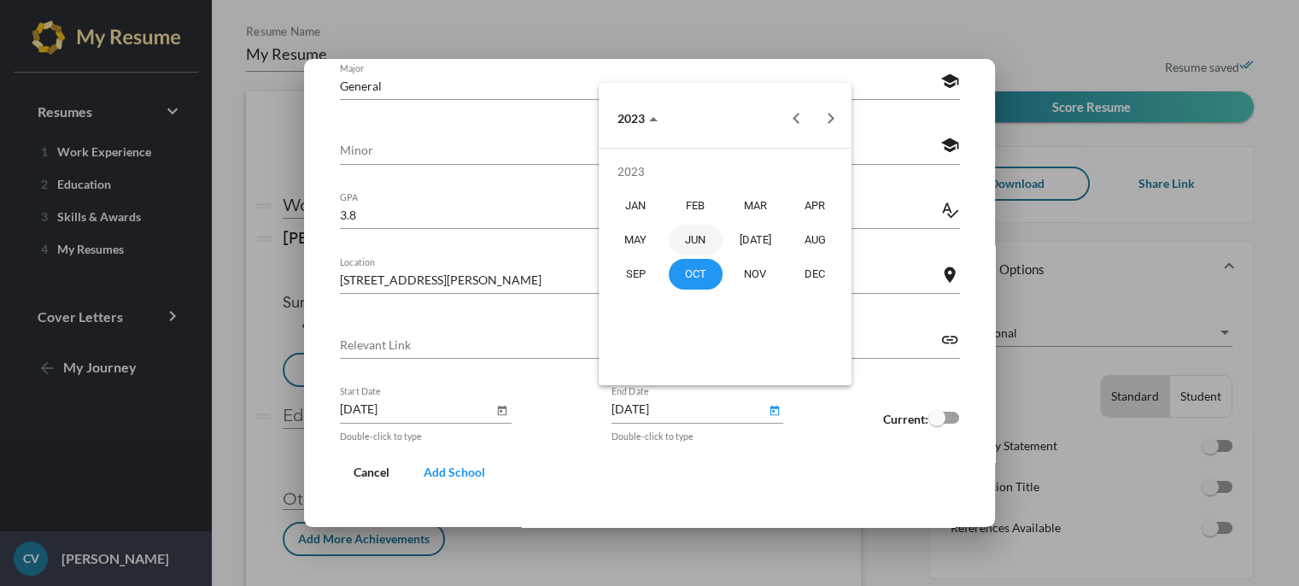
click at [708, 231] on div "JUN" at bounding box center [696, 240] width 54 height 31
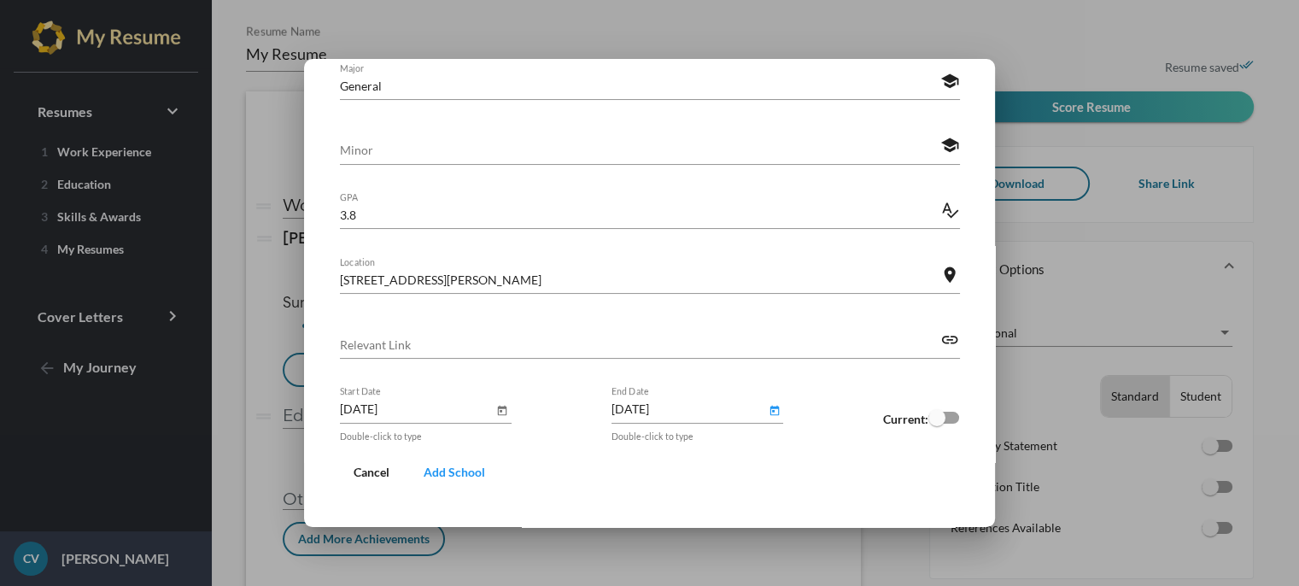
type input "June 2023"
click at [462, 469] on span "Add School" at bounding box center [454, 472] width 61 height 15
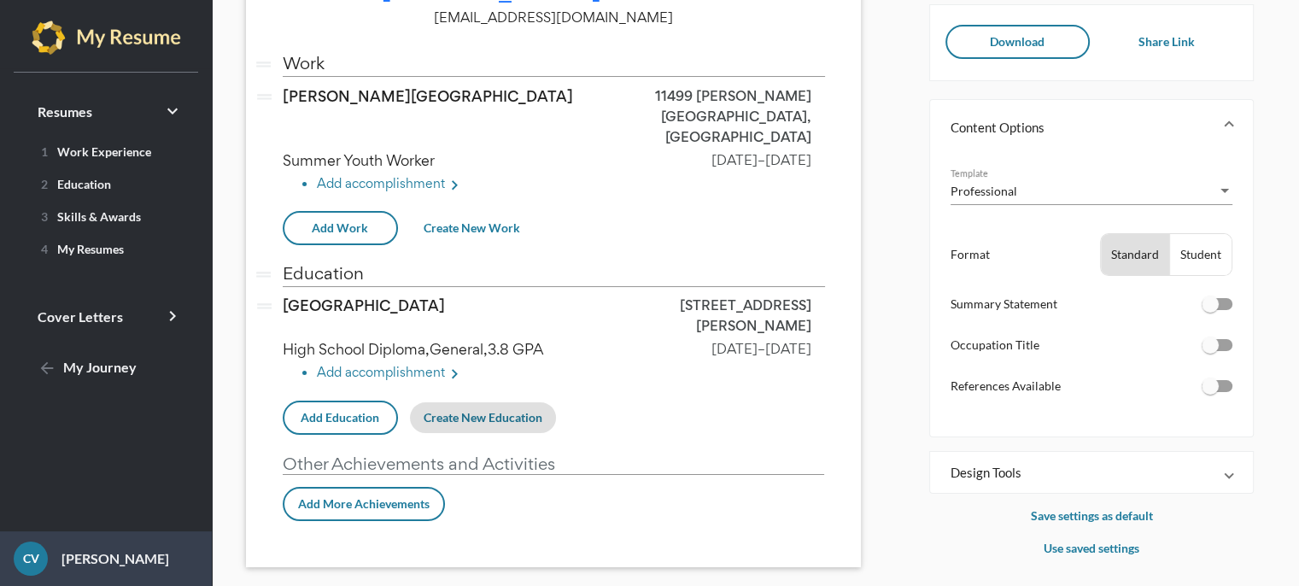
scroll to position [147, 0]
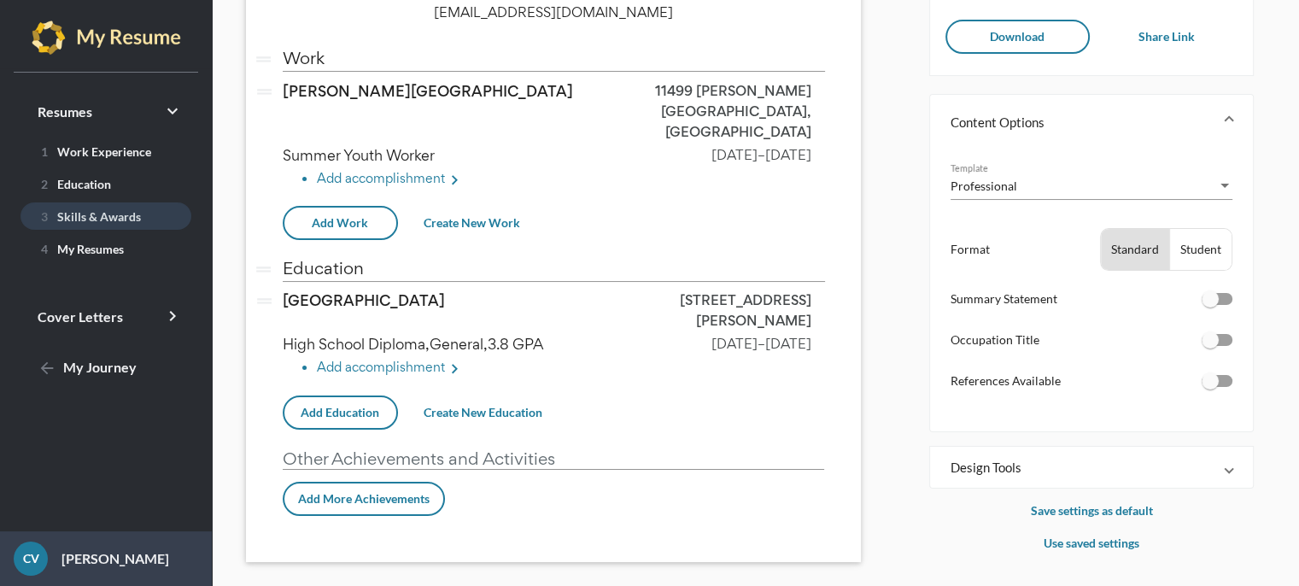
click at [96, 216] on span "3 Skills & Awards" at bounding box center [87, 216] width 107 height 15
click at [419, 290] on span "[GEOGRAPHIC_DATA]" at bounding box center [364, 300] width 162 height 20
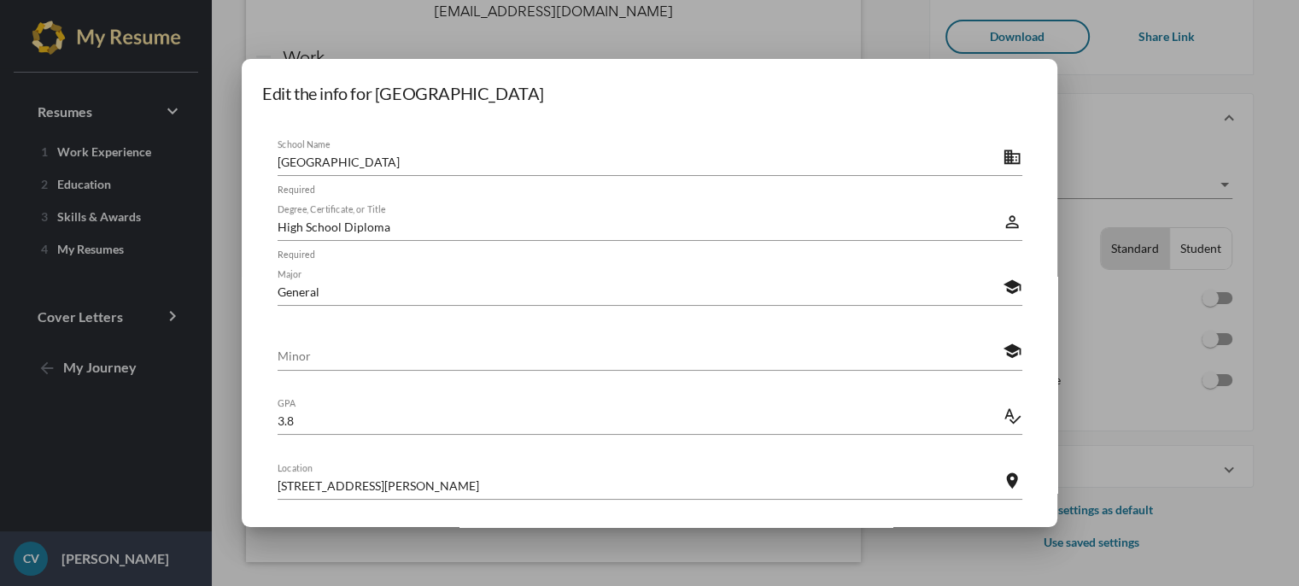
scroll to position [0, 0]
click at [567, 46] on div at bounding box center [649, 293] width 1299 height 586
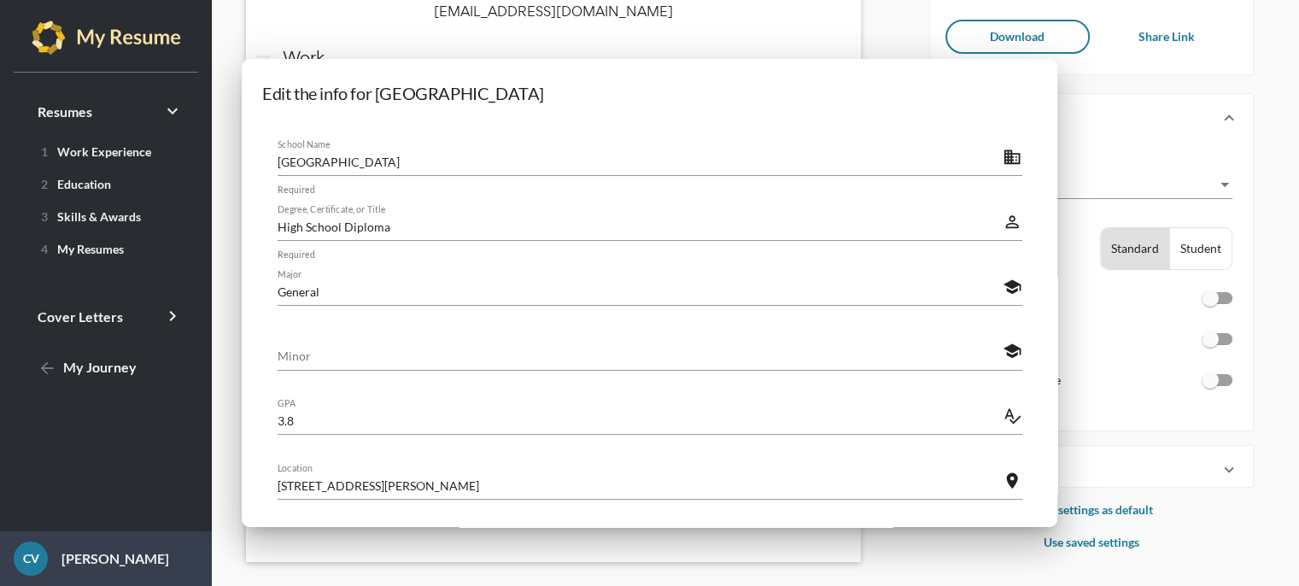
scroll to position [147, 0]
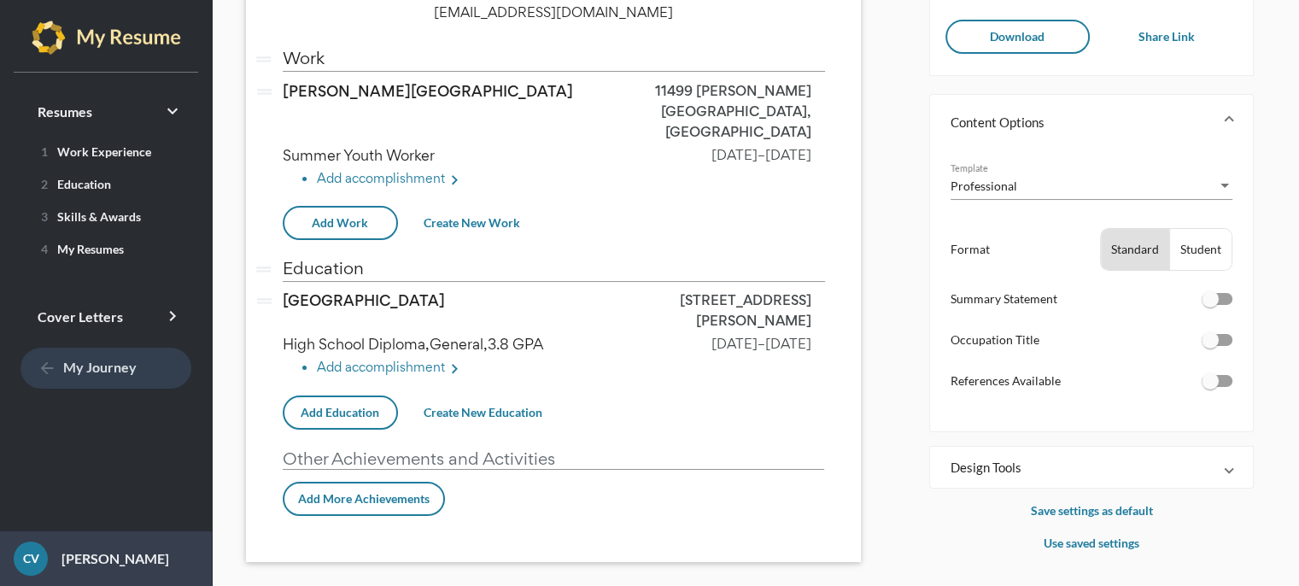
click at [117, 370] on span "arrow_back My Journey" at bounding box center [87, 367] width 99 height 16
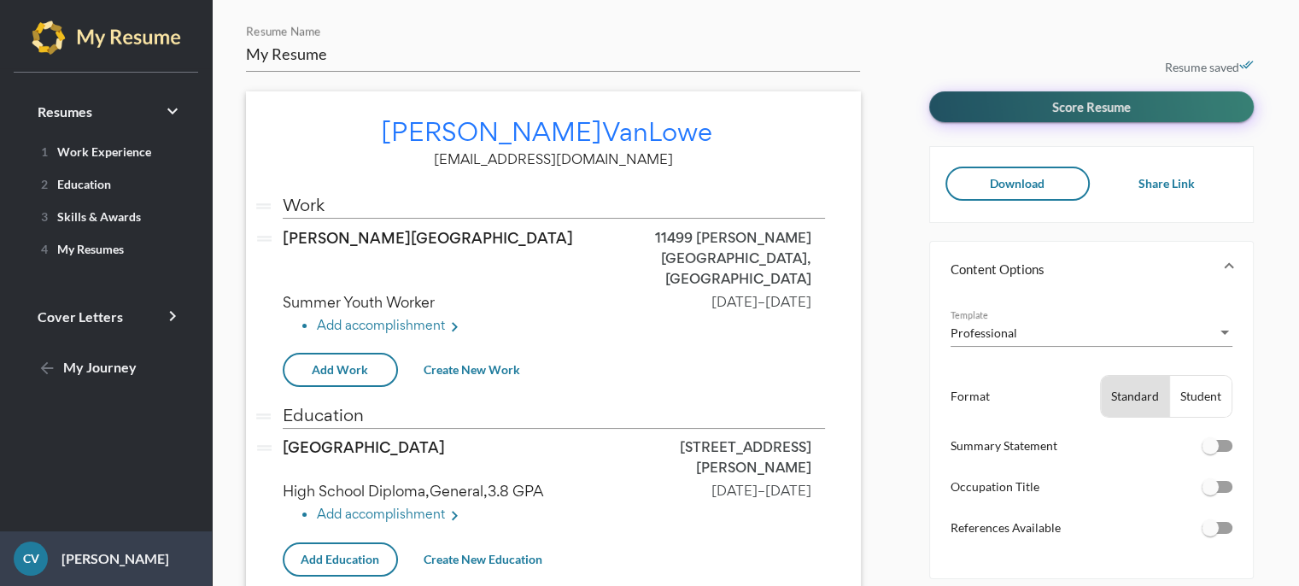
click at [1008, 94] on button "Score Resume" at bounding box center [1091, 106] width 325 height 31
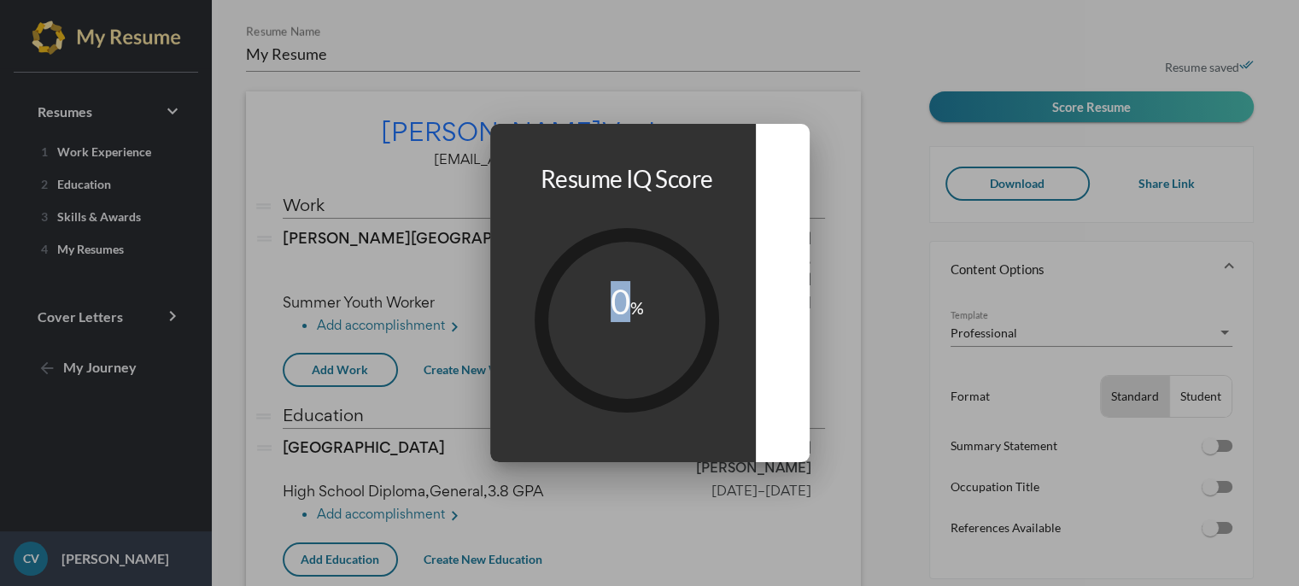
drag, startPoint x: 612, startPoint y: 339, endPoint x: 632, endPoint y: 312, distance: 34.2
click at [632, 312] on icon "0 %" at bounding box center [627, 320] width 207 height 207
click at [632, 312] on tspan "%" at bounding box center [637, 307] width 14 height 20
click at [919, 278] on div at bounding box center [649, 293] width 1299 height 586
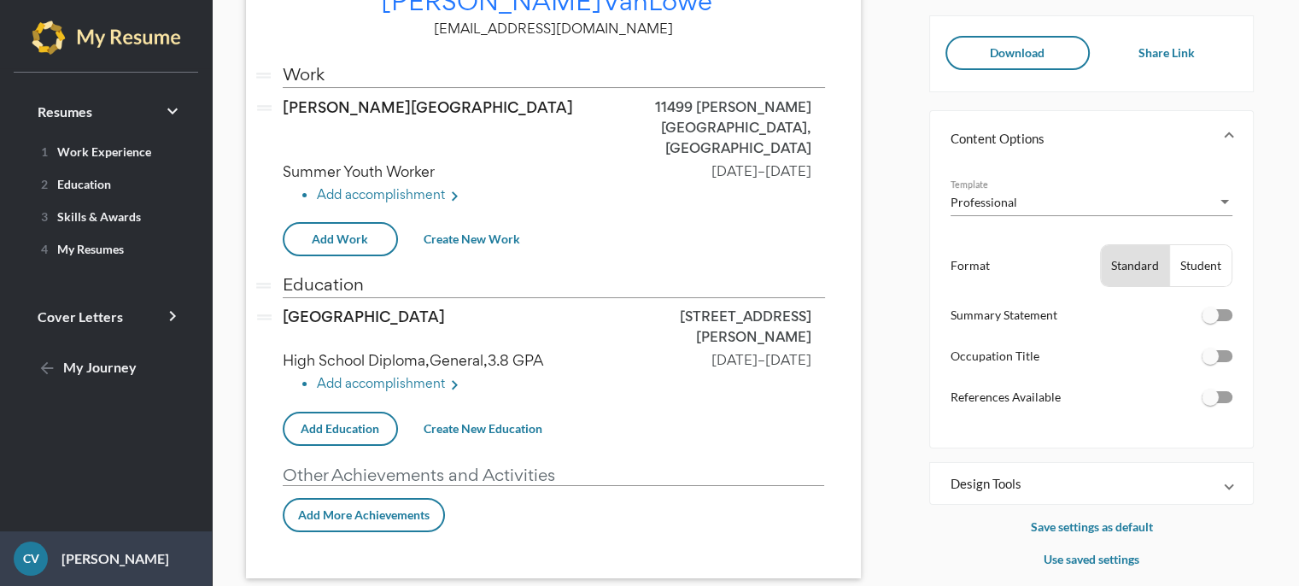
scroll to position [147, 0]
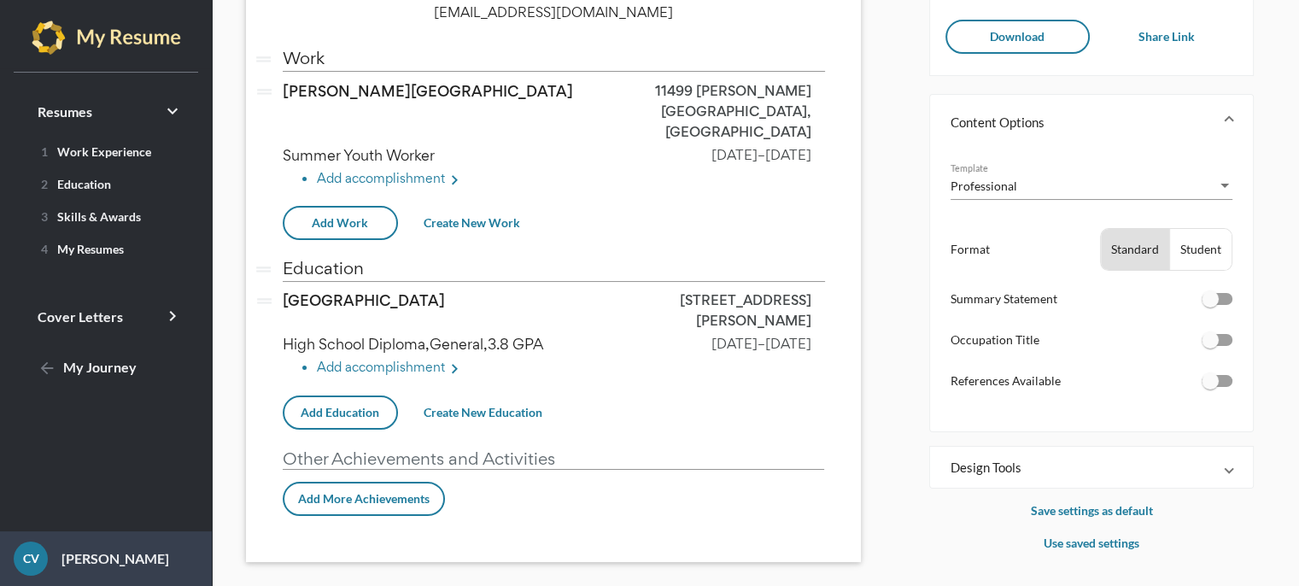
click at [1233, 475] on mat-expansion-panel-header "Design Tools" at bounding box center [1091, 467] width 323 height 41
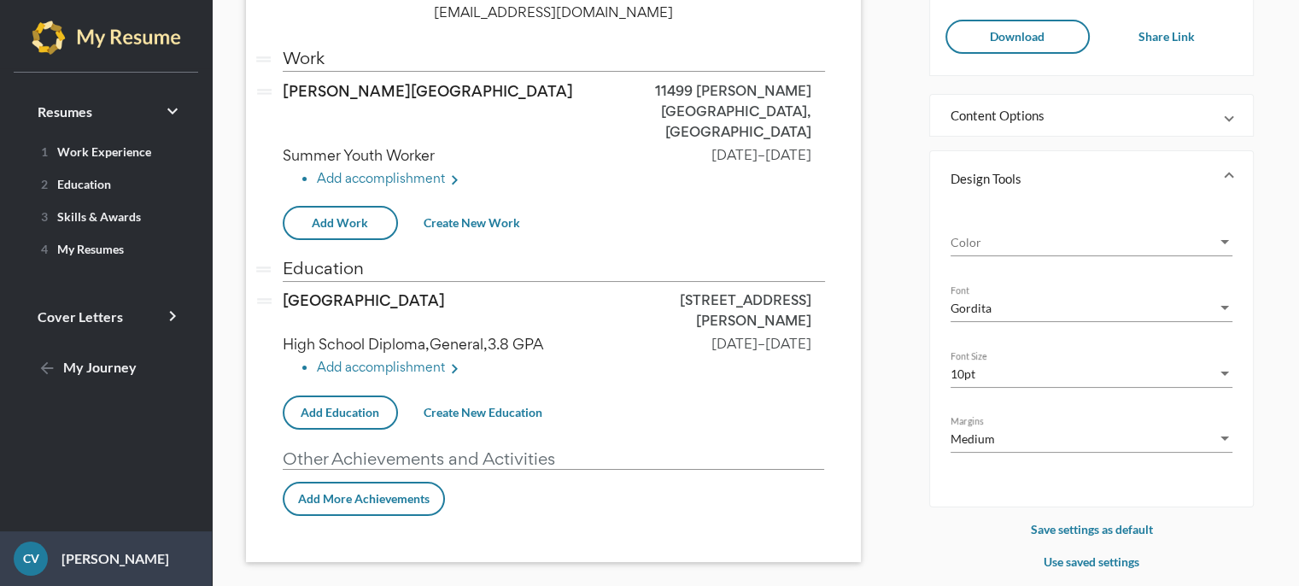
click at [1256, 469] on div "Resume saved done_all Score Resume Download Share Link Content Options Professi…" at bounding box center [1103, 256] width 348 height 632
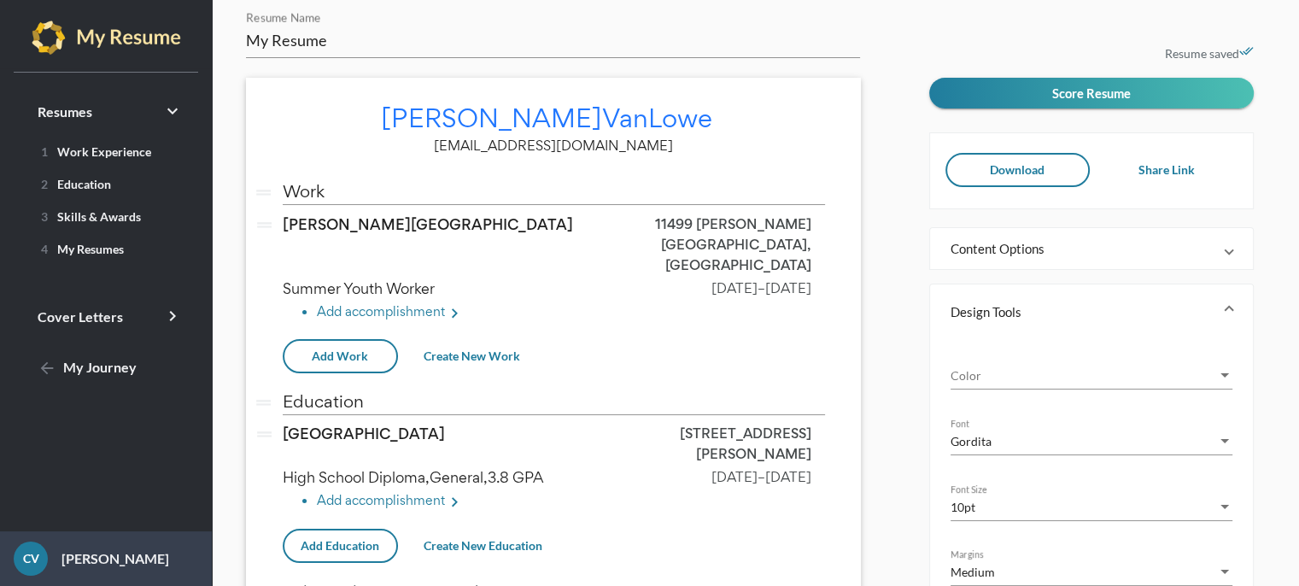
scroll to position [0, 0]
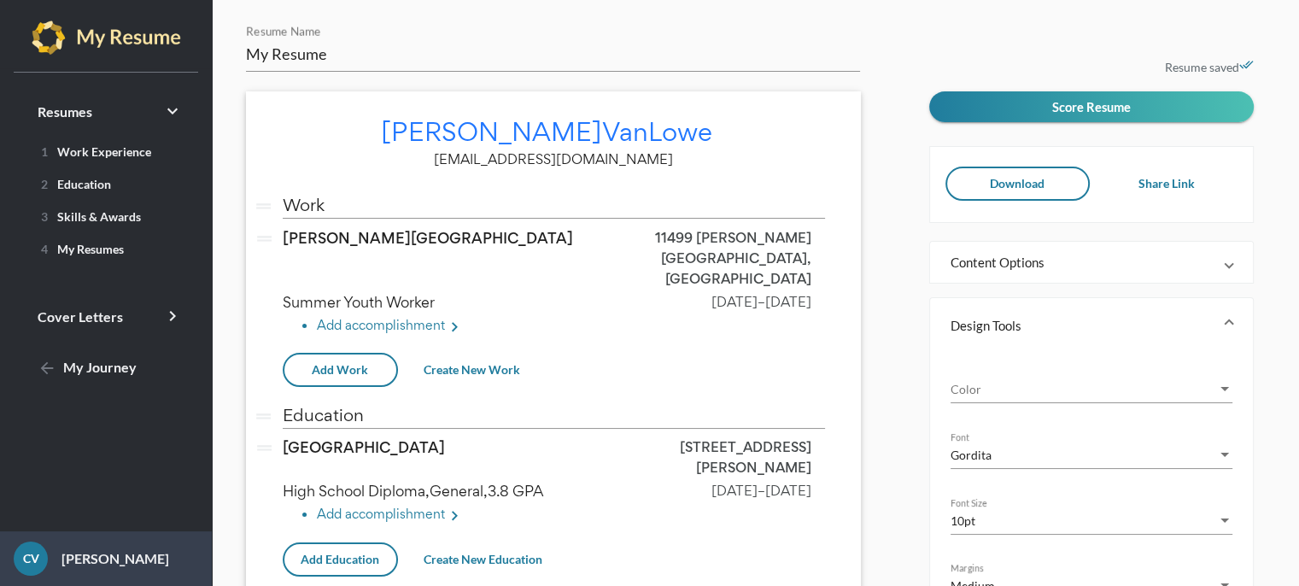
click at [1232, 266] on span at bounding box center [1229, 262] width 7 height 17
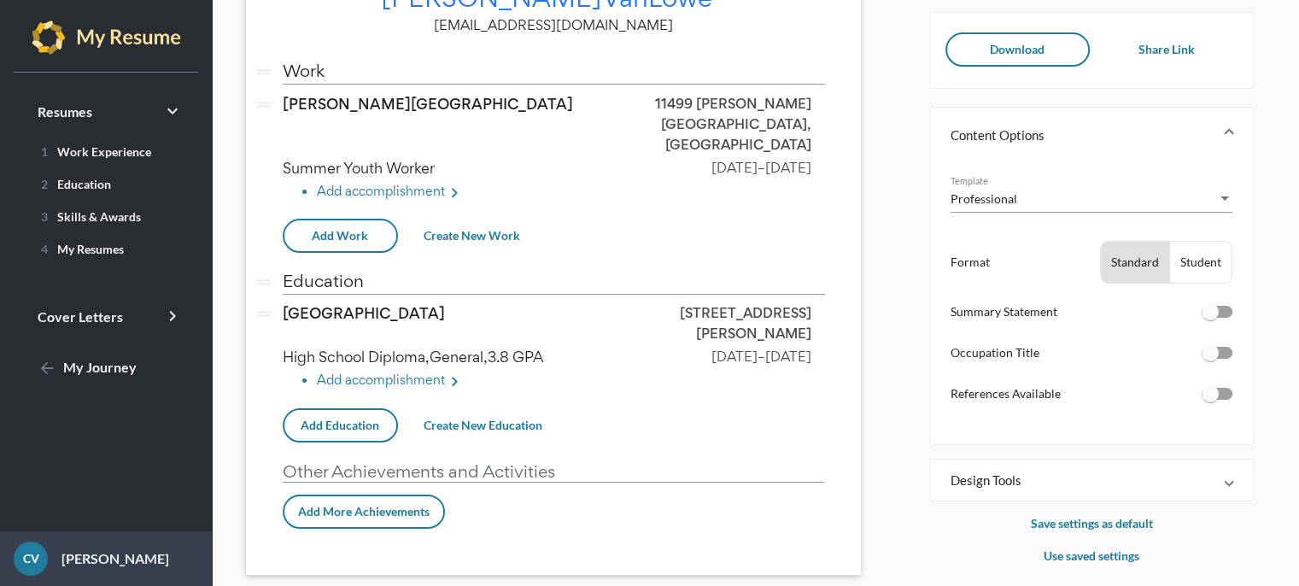
scroll to position [147, 0]
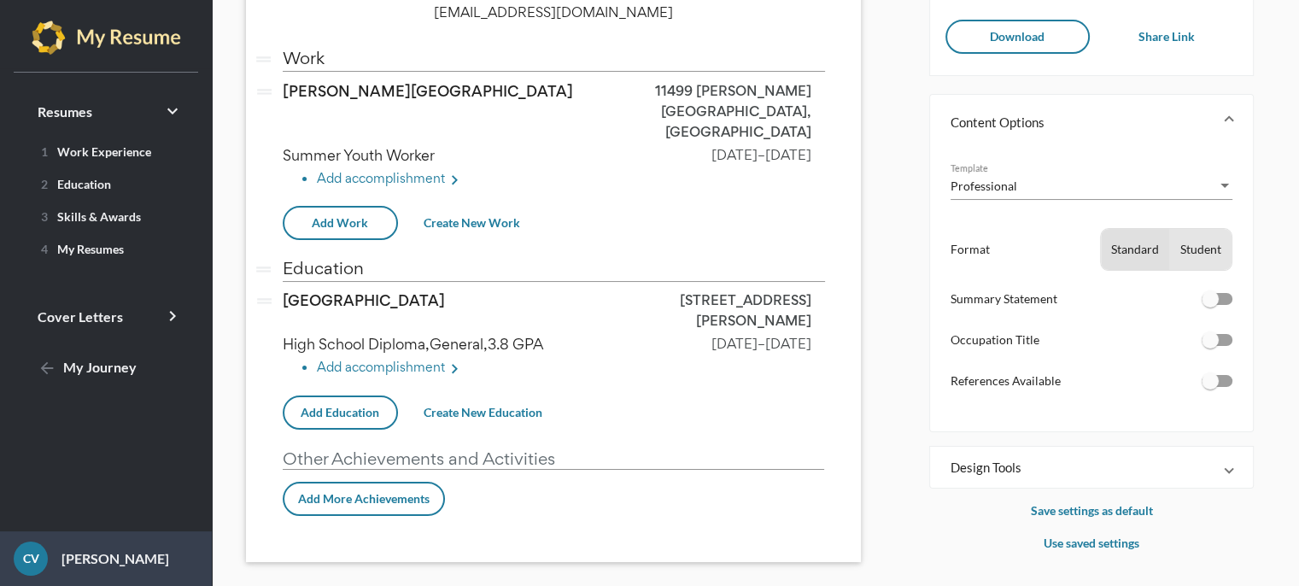
click at [1198, 250] on div "Student" at bounding box center [1200, 249] width 61 height 41
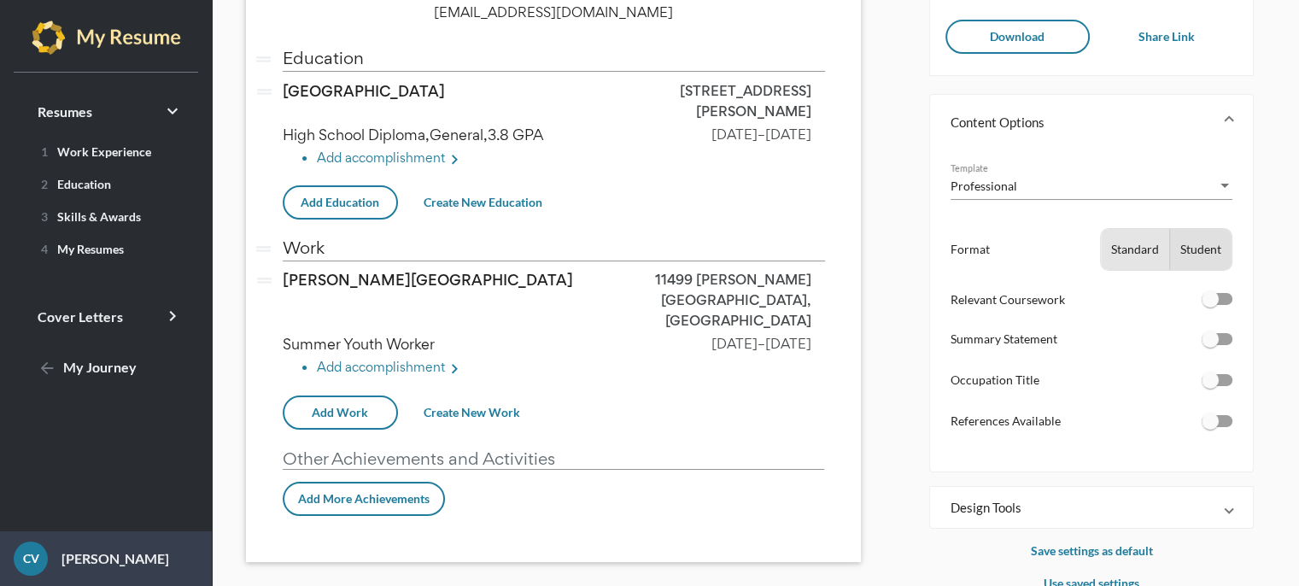
click at [1141, 250] on div "Standard" at bounding box center [1135, 249] width 68 height 41
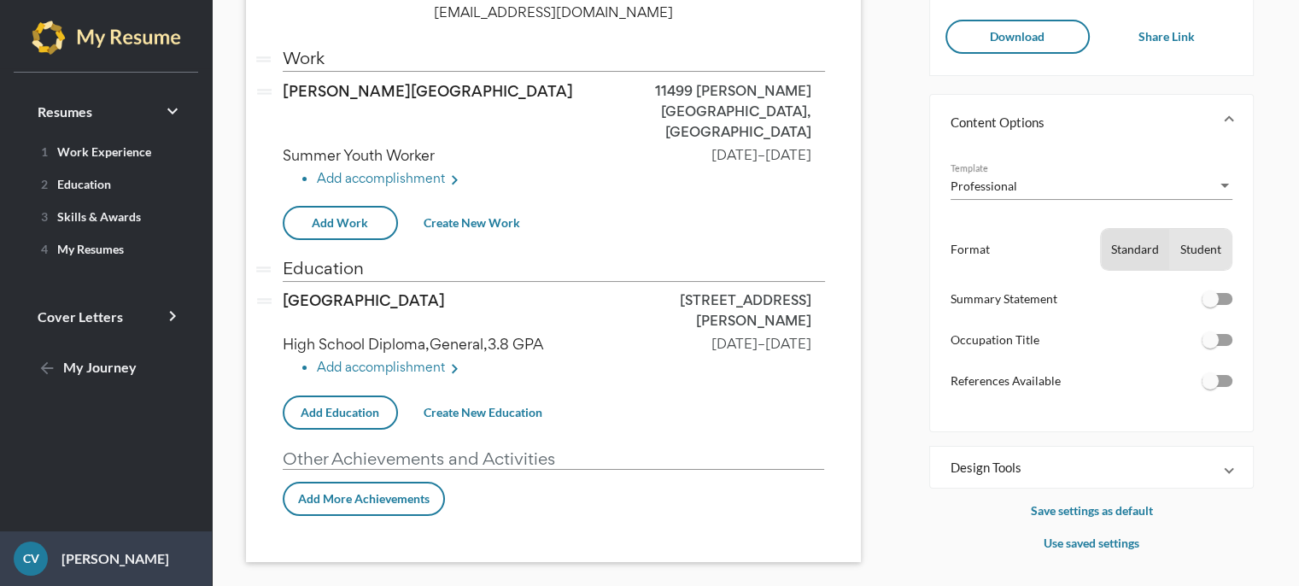
click at [1210, 250] on div "Student" at bounding box center [1200, 249] width 61 height 41
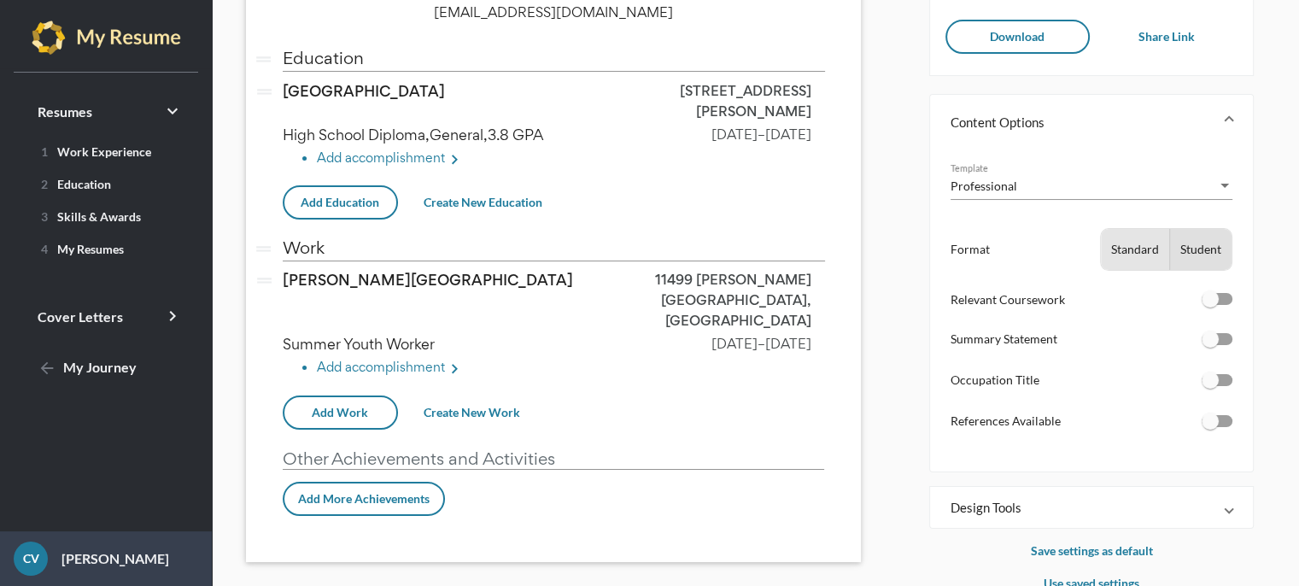
click at [1138, 244] on div "Standard" at bounding box center [1135, 249] width 68 height 41
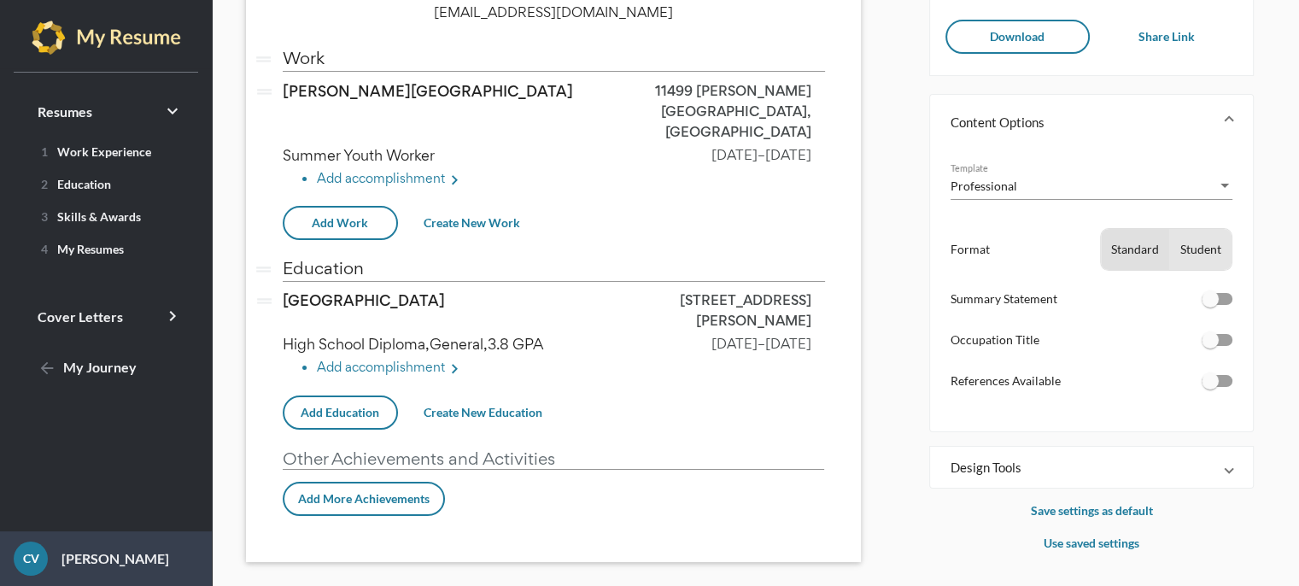
click at [1213, 248] on div "Student" at bounding box center [1200, 249] width 61 height 41
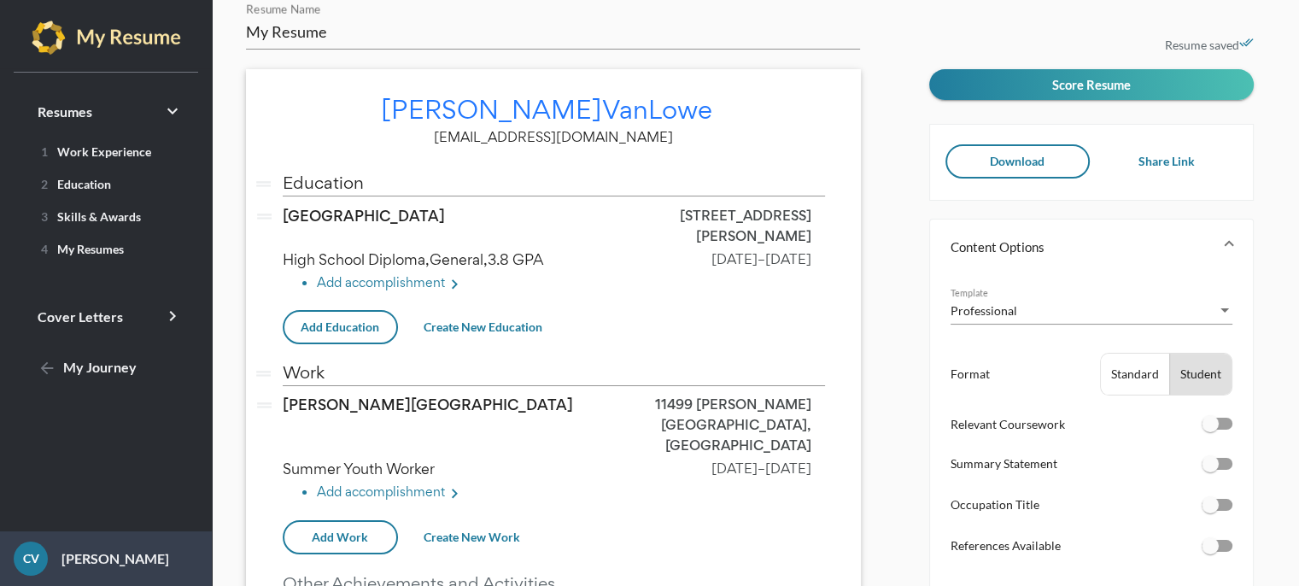
scroll to position [20, 0]
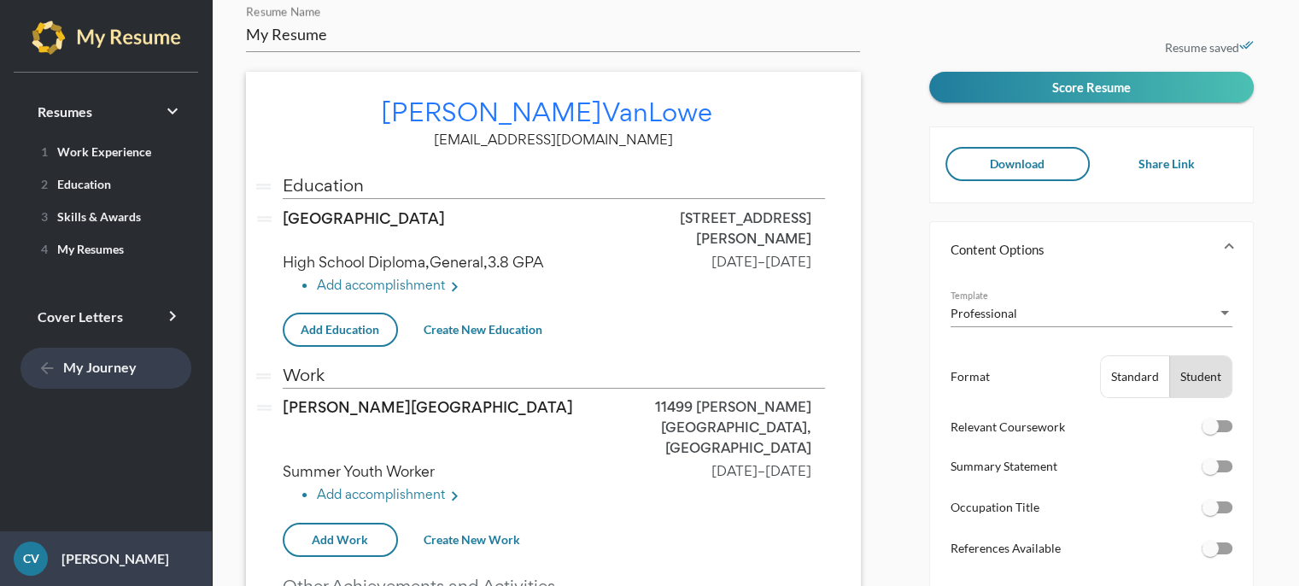
click at [109, 372] on span "arrow_back My Journey" at bounding box center [87, 367] width 99 height 16
